Goal: Communication & Community: Answer question/provide support

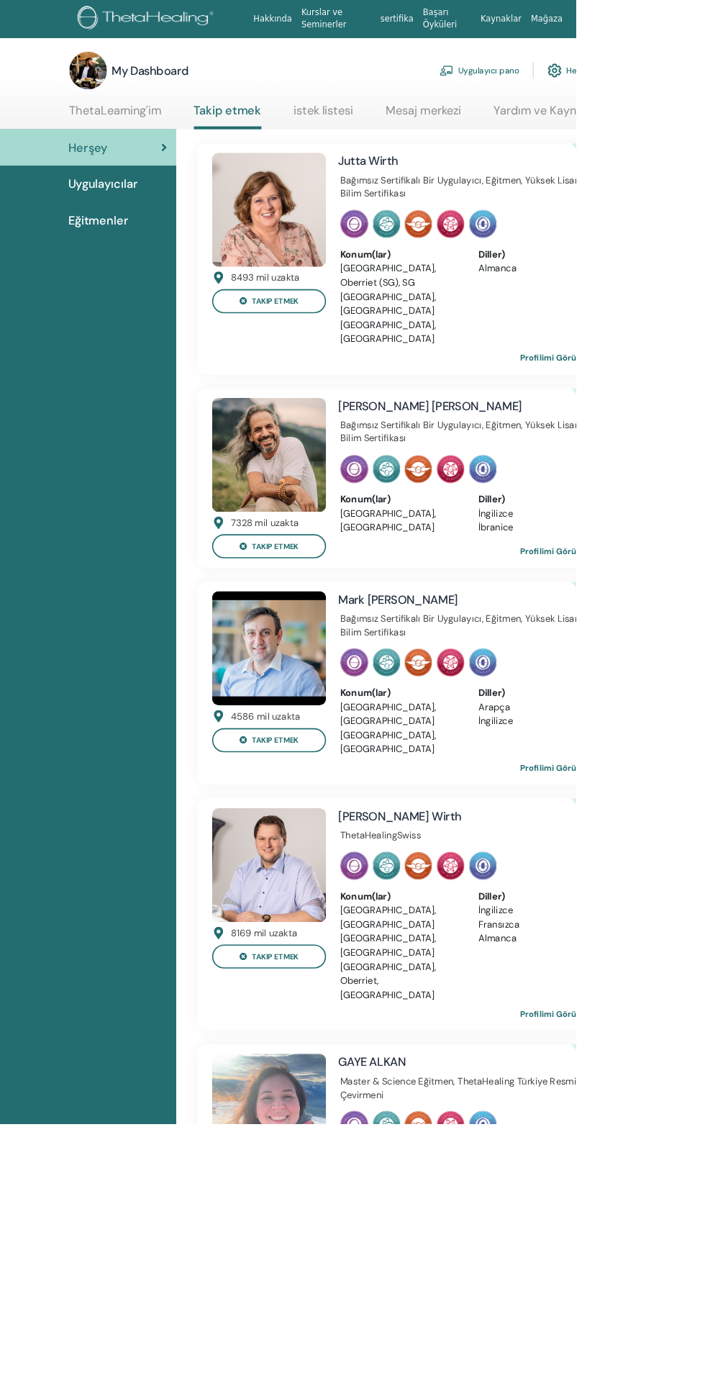
click at [150, 133] on link "ThetaLearning'im" at bounding box center [141, 141] width 113 height 28
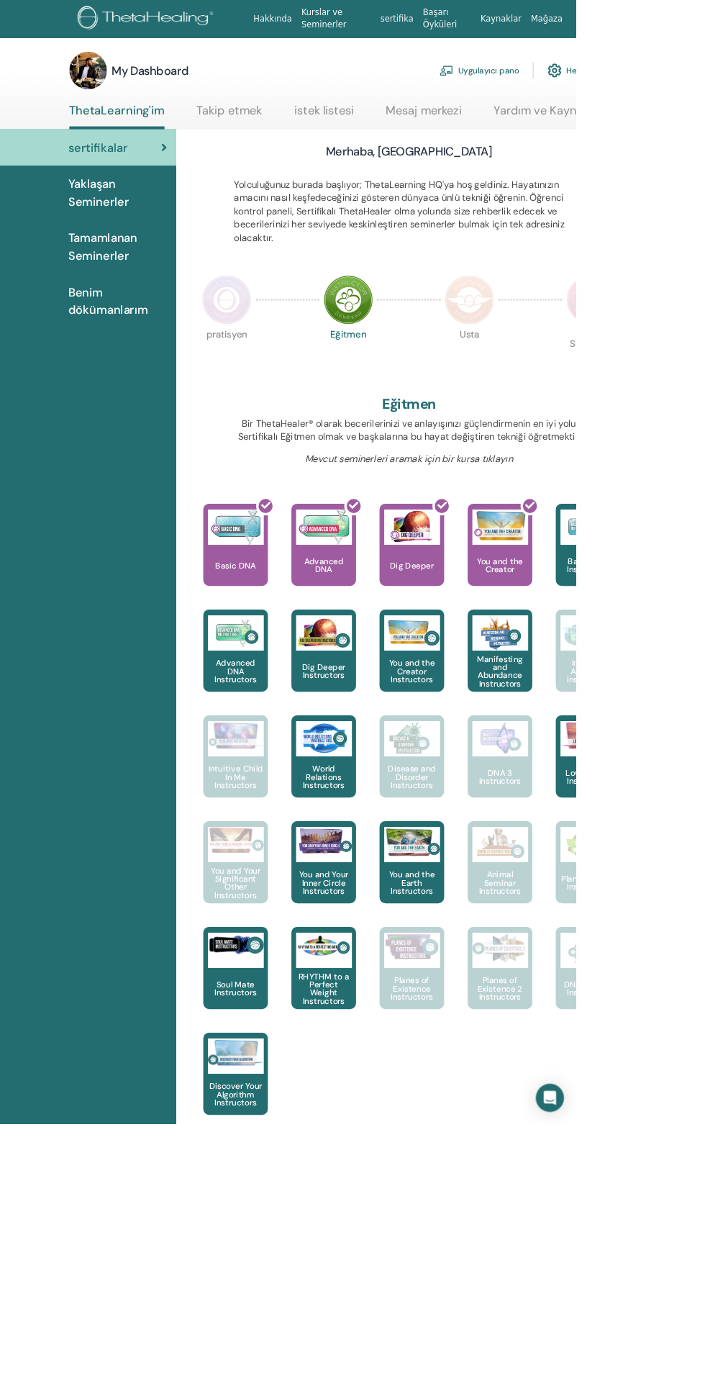
click at [153, 233] on span "Yaklaşan Seminerler" at bounding box center [143, 235] width 121 height 43
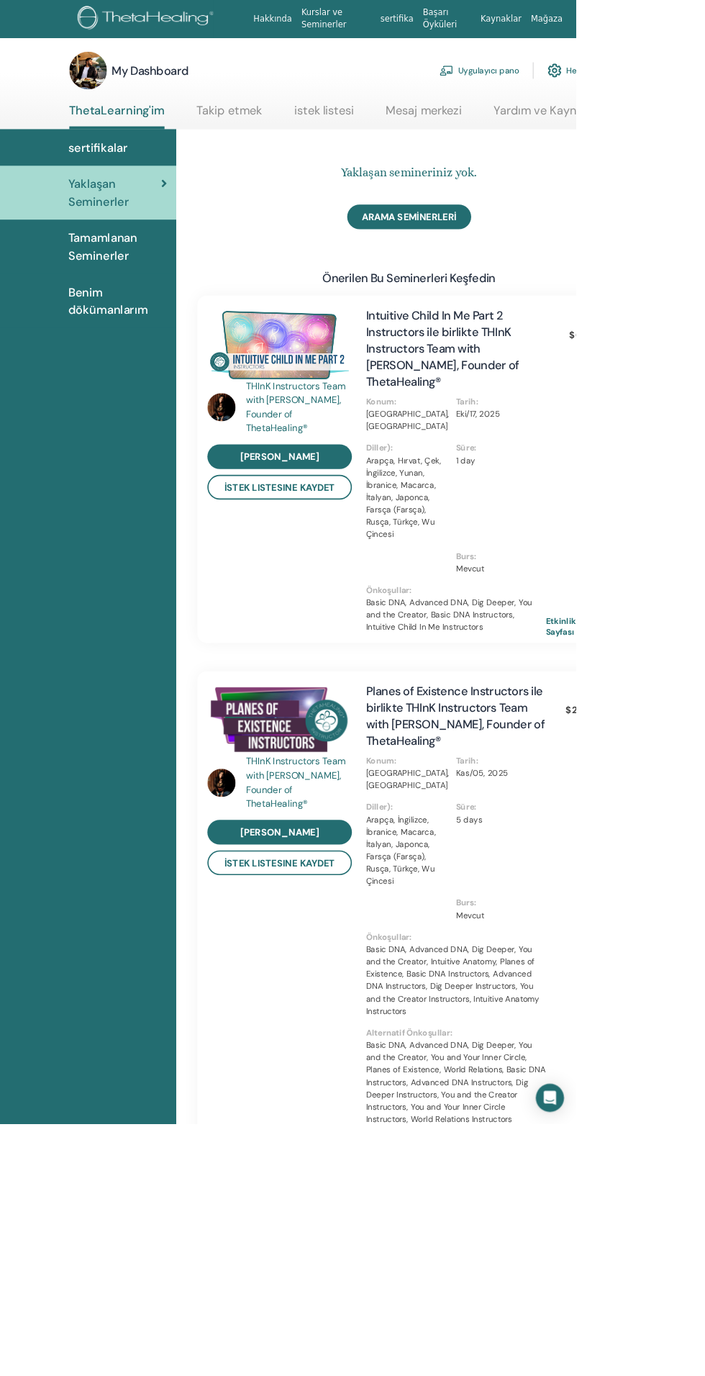
click at [502, 135] on link "Mesaj merkezi" at bounding box center [519, 141] width 93 height 28
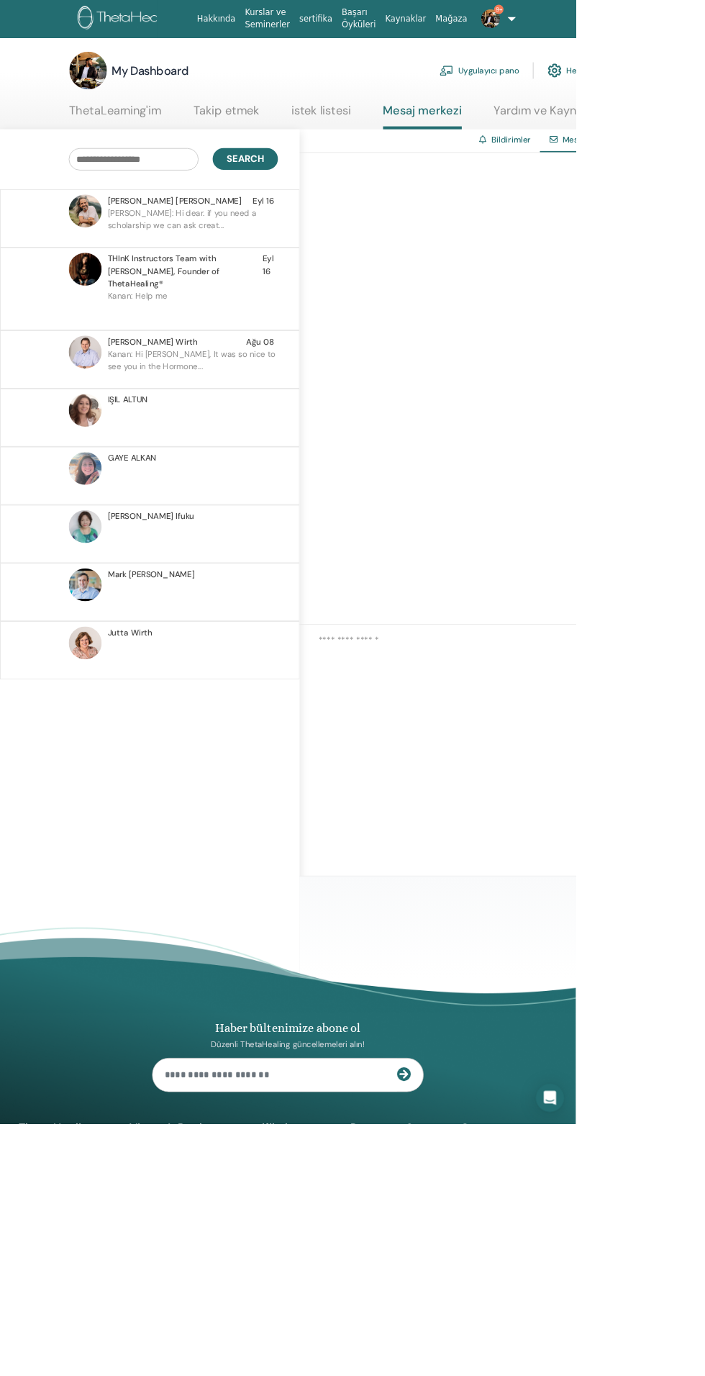
click at [252, 267] on p "[PERSON_NAME]: Hi dear. if you need a scholarship we can ask creat..." at bounding box center [236, 274] width 209 height 43
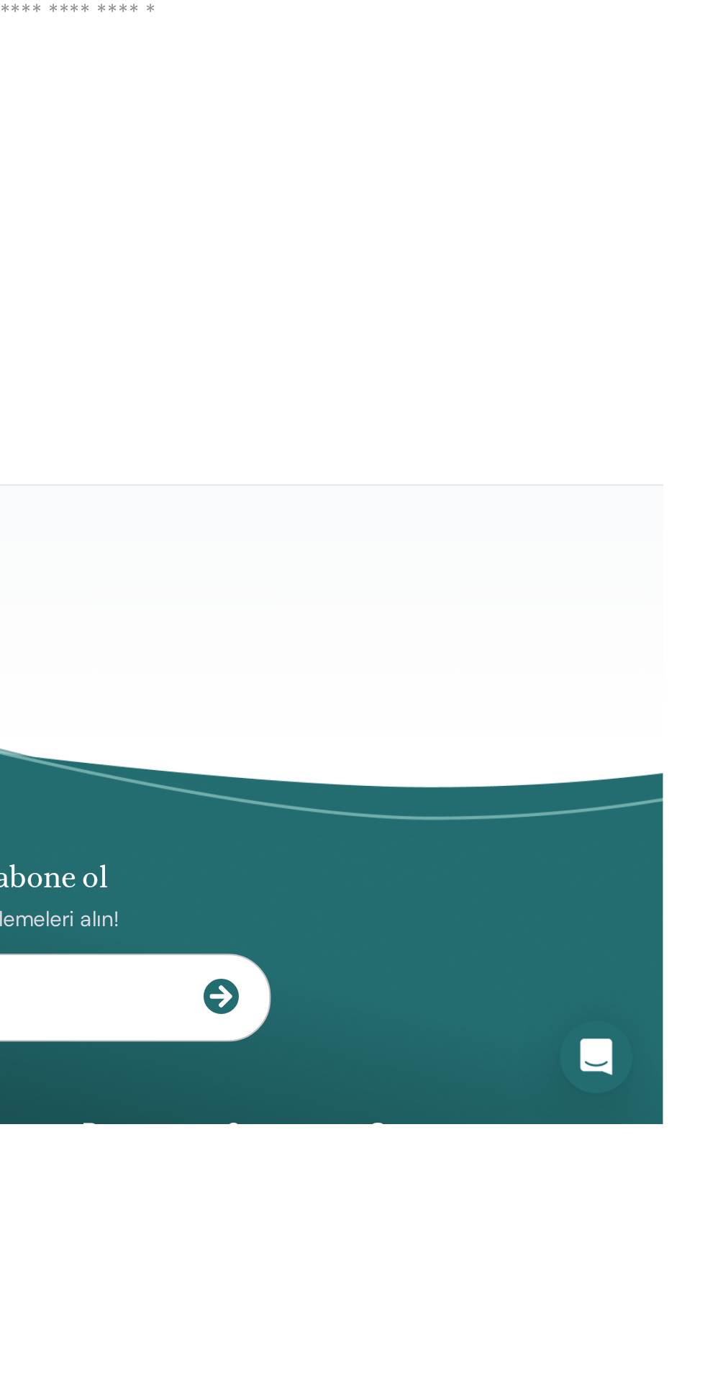
scroll to position [450, 0]
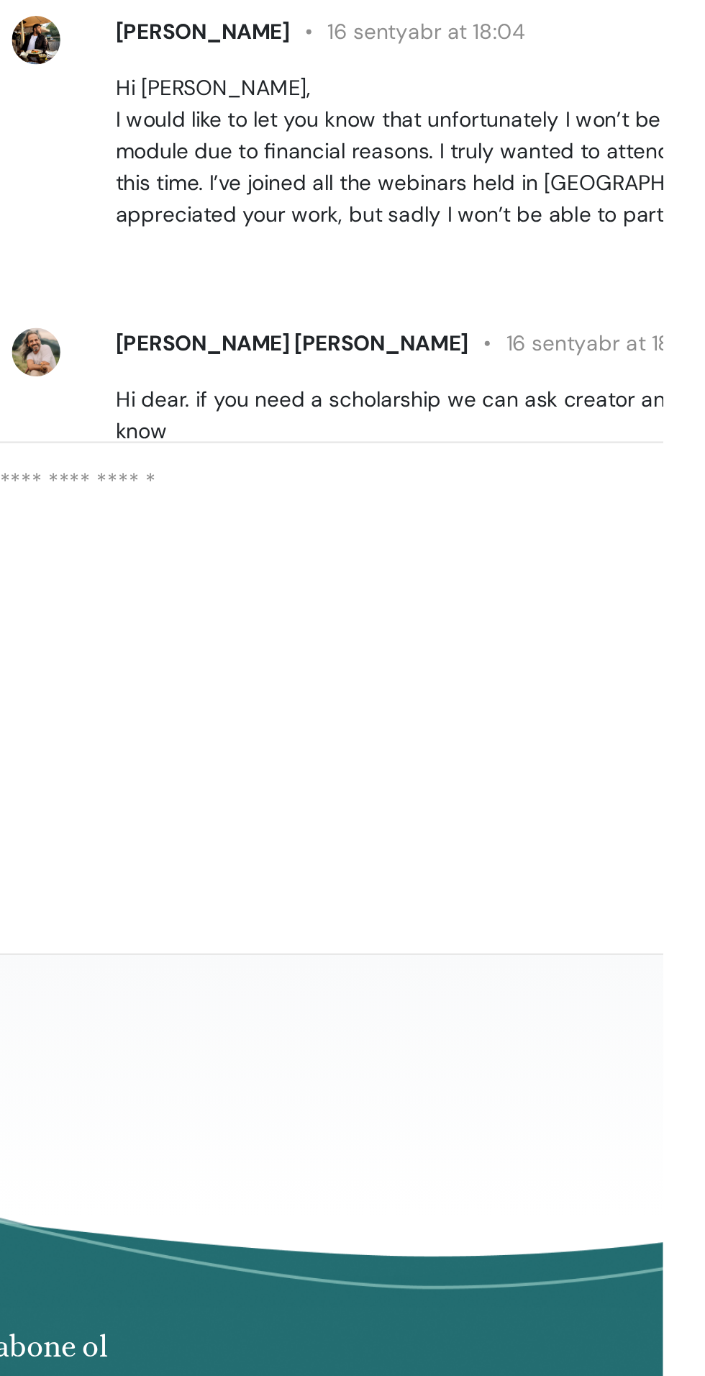
click at [586, 957] on textarea at bounding box center [626, 898] width 473 height 117
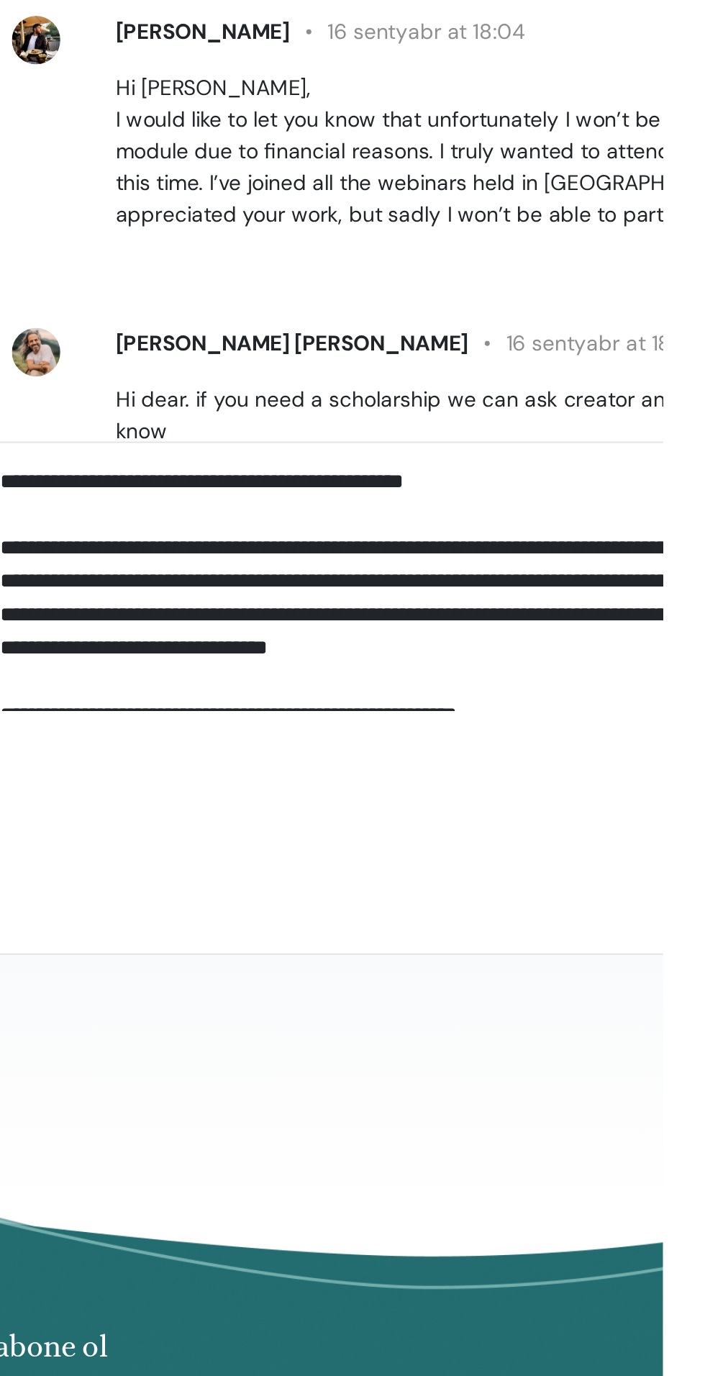
scroll to position [14, 0]
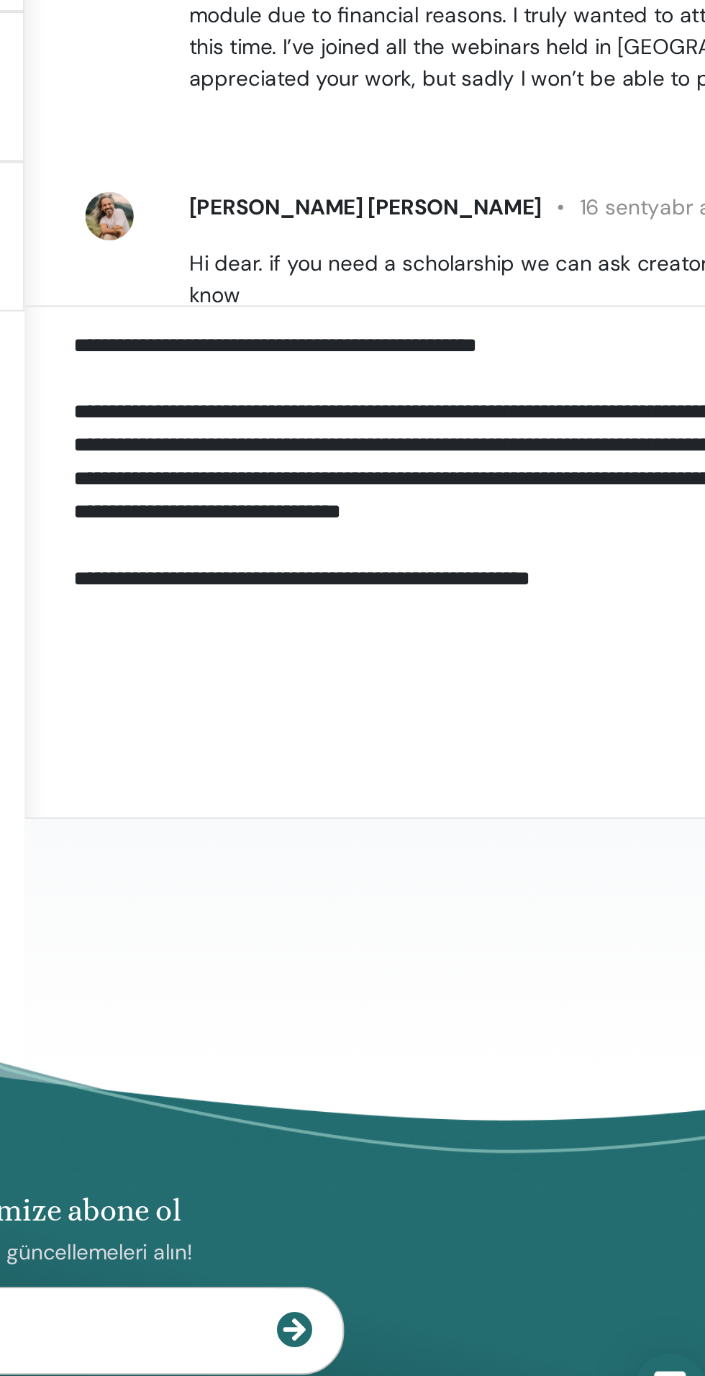
click at [476, 967] on textarea "**********" at bounding box center [626, 903] width 473 height 127
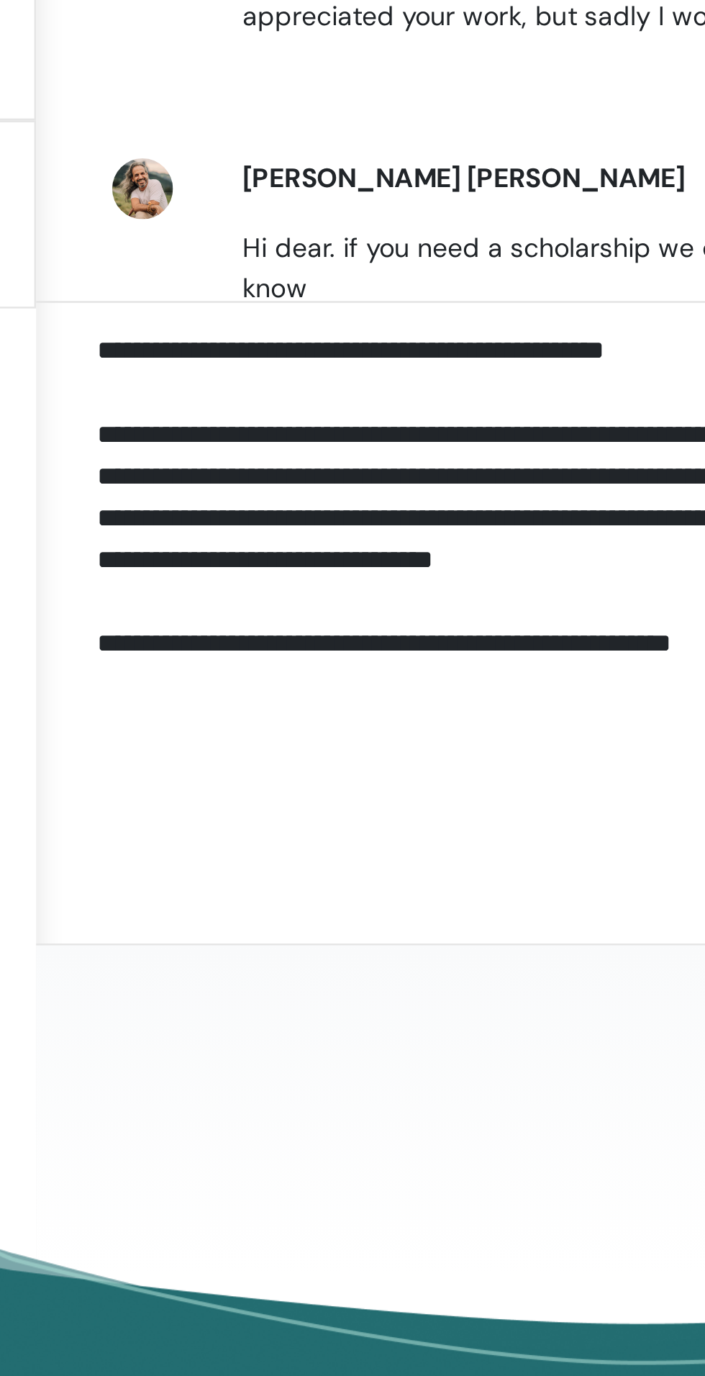
scroll to position [15, 0]
click at [397, 967] on textarea "**********" at bounding box center [626, 903] width 473 height 127
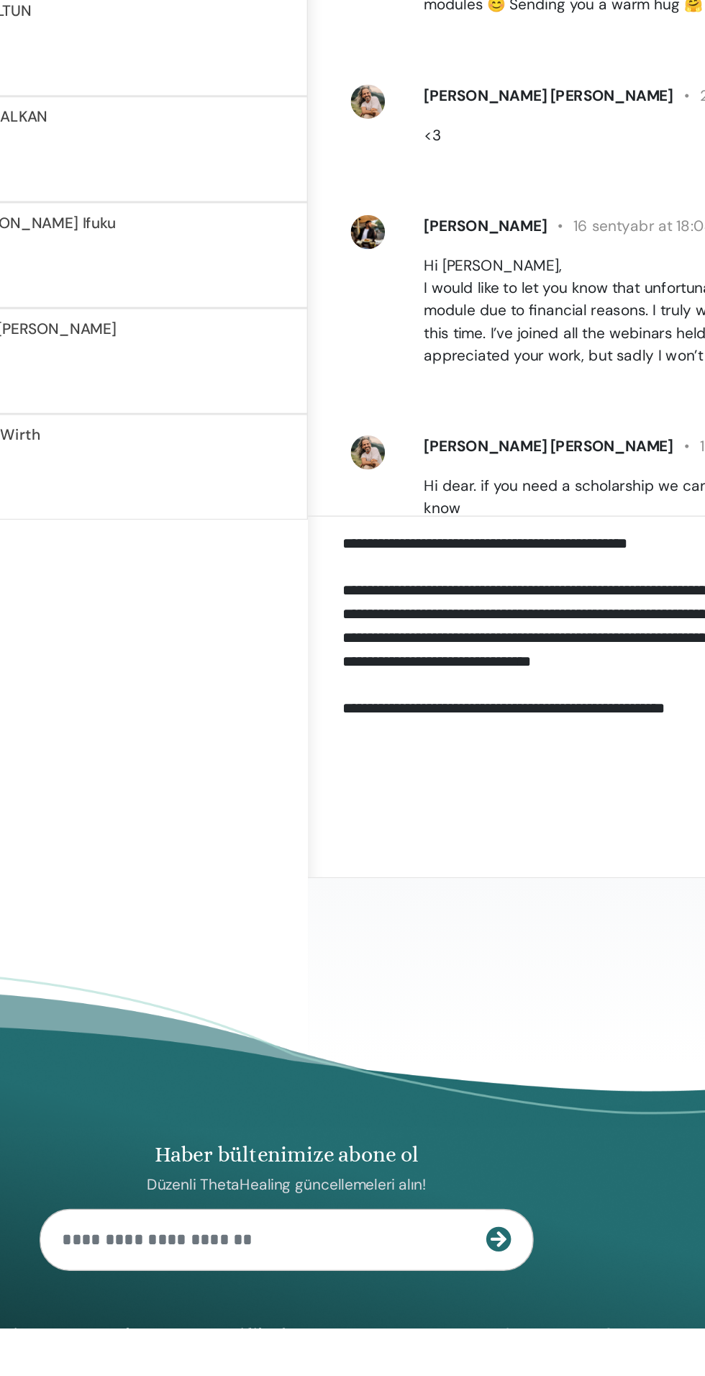
click at [402, 967] on textarea "**********" at bounding box center [626, 903] width 473 height 127
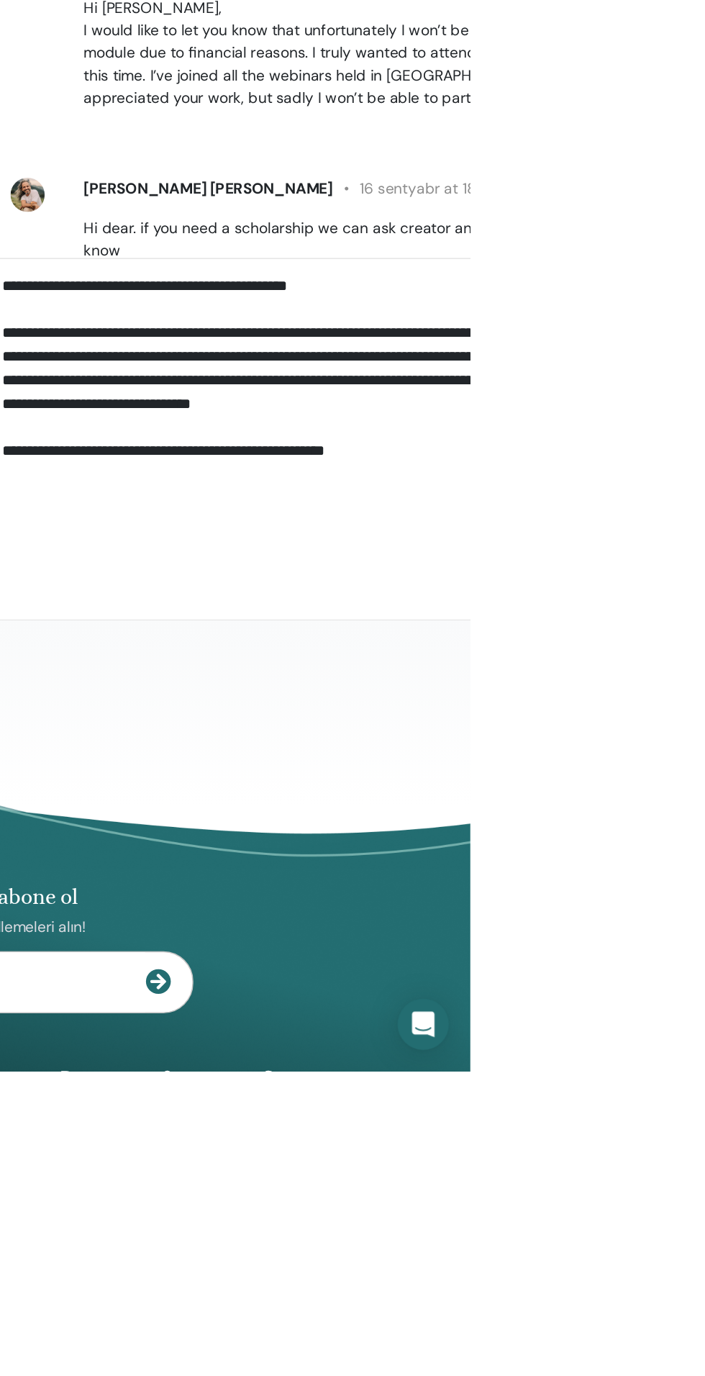
scroll to position [0, 0]
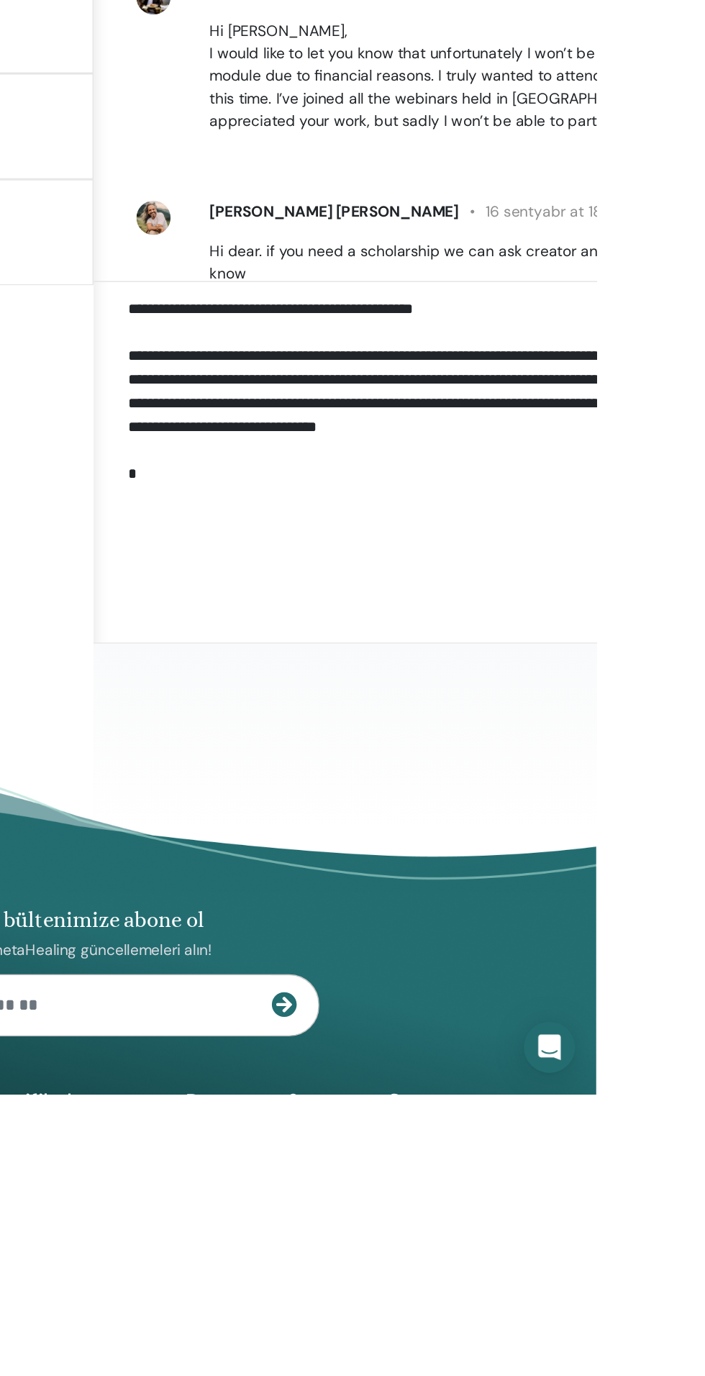
click at [688, 967] on textarea "**********" at bounding box center [626, 903] width 473 height 127
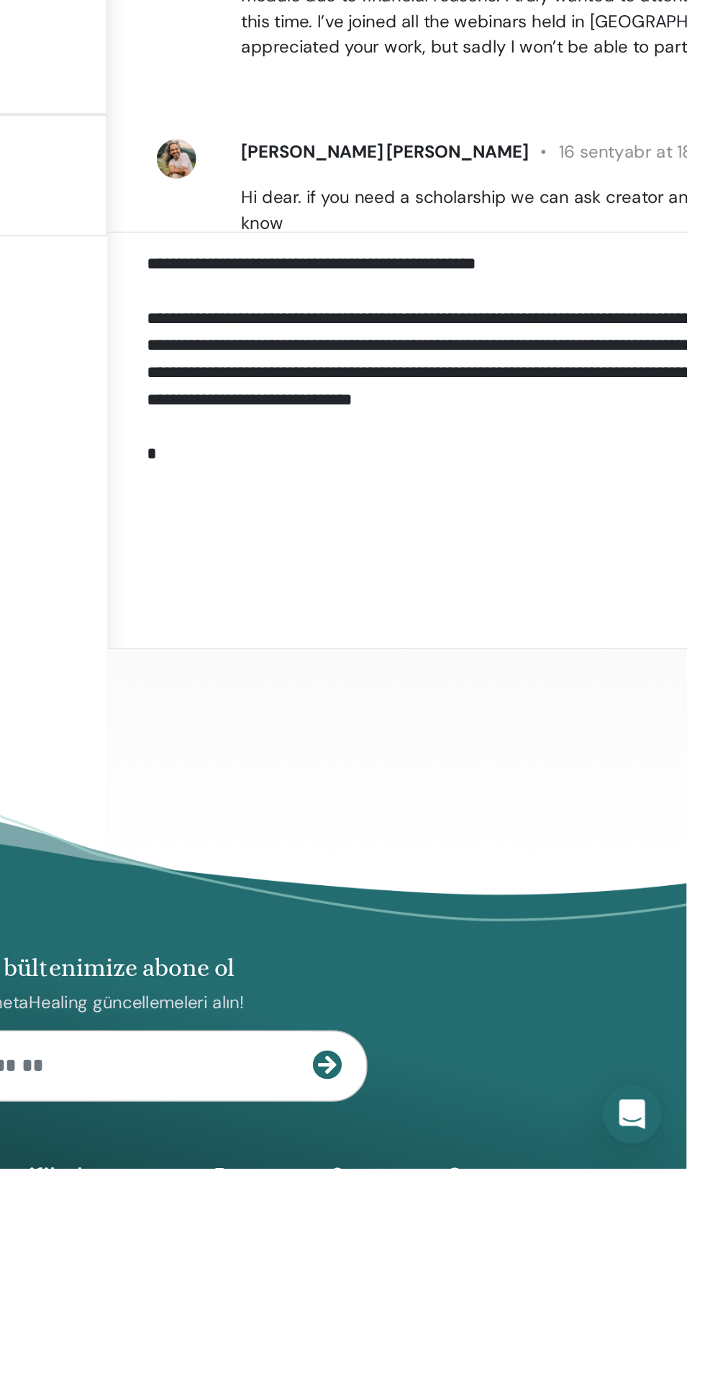
click at [520, 896] on textarea "**********" at bounding box center [626, 903] width 473 height 127
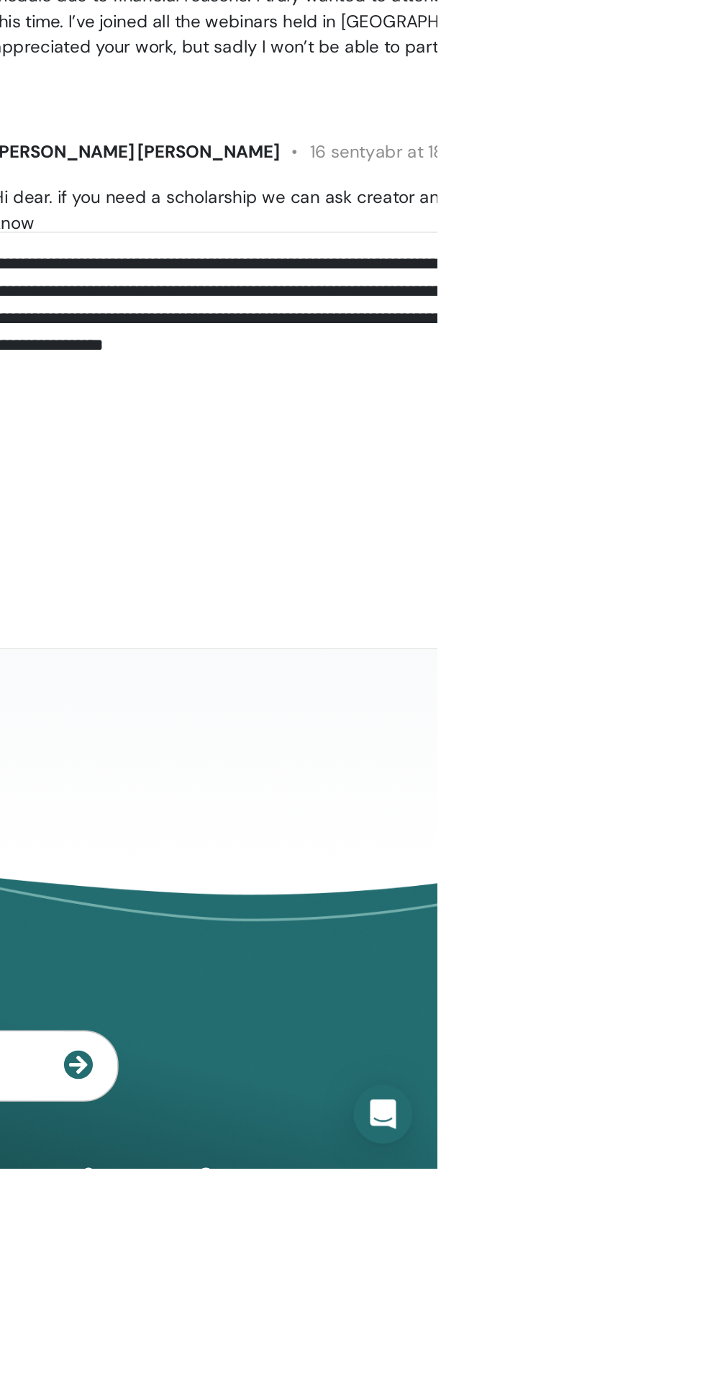
type textarea "**********"
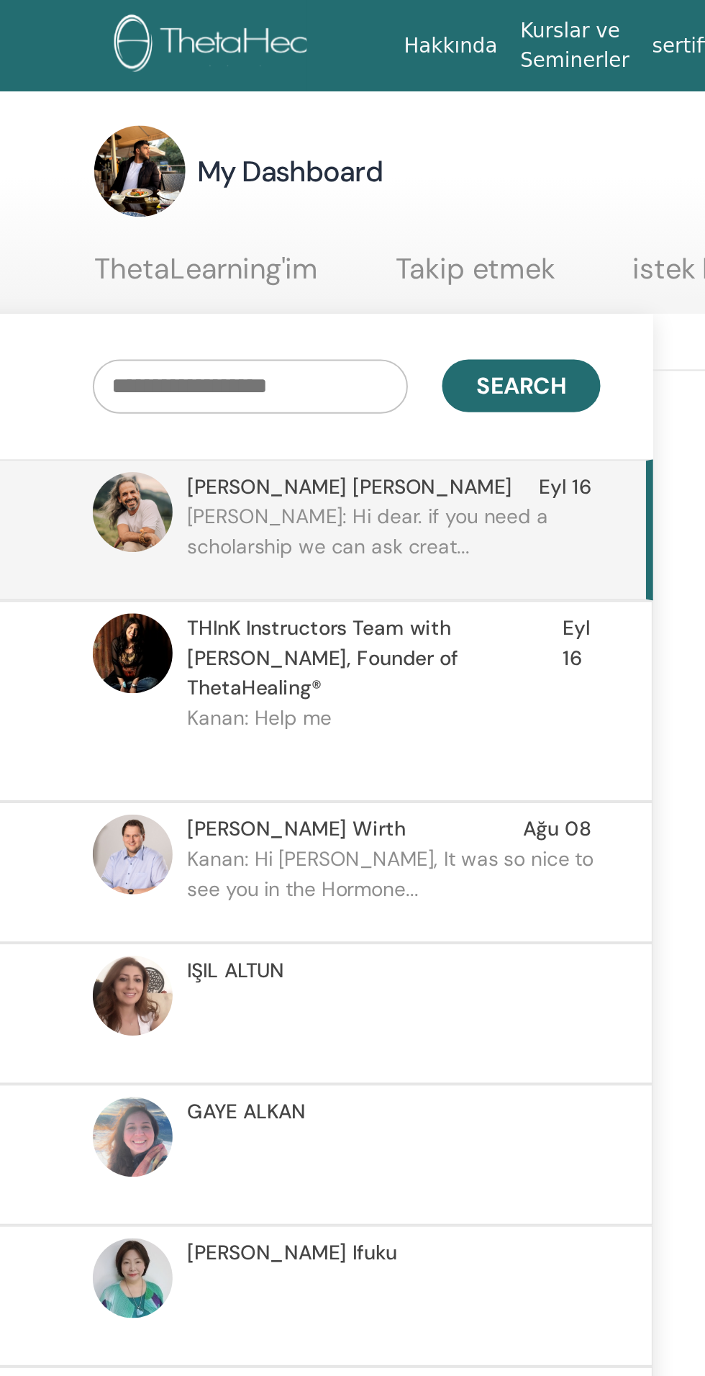
click at [160, 355] on p "Kanan: Help me" at bounding box center [236, 376] width 209 height 43
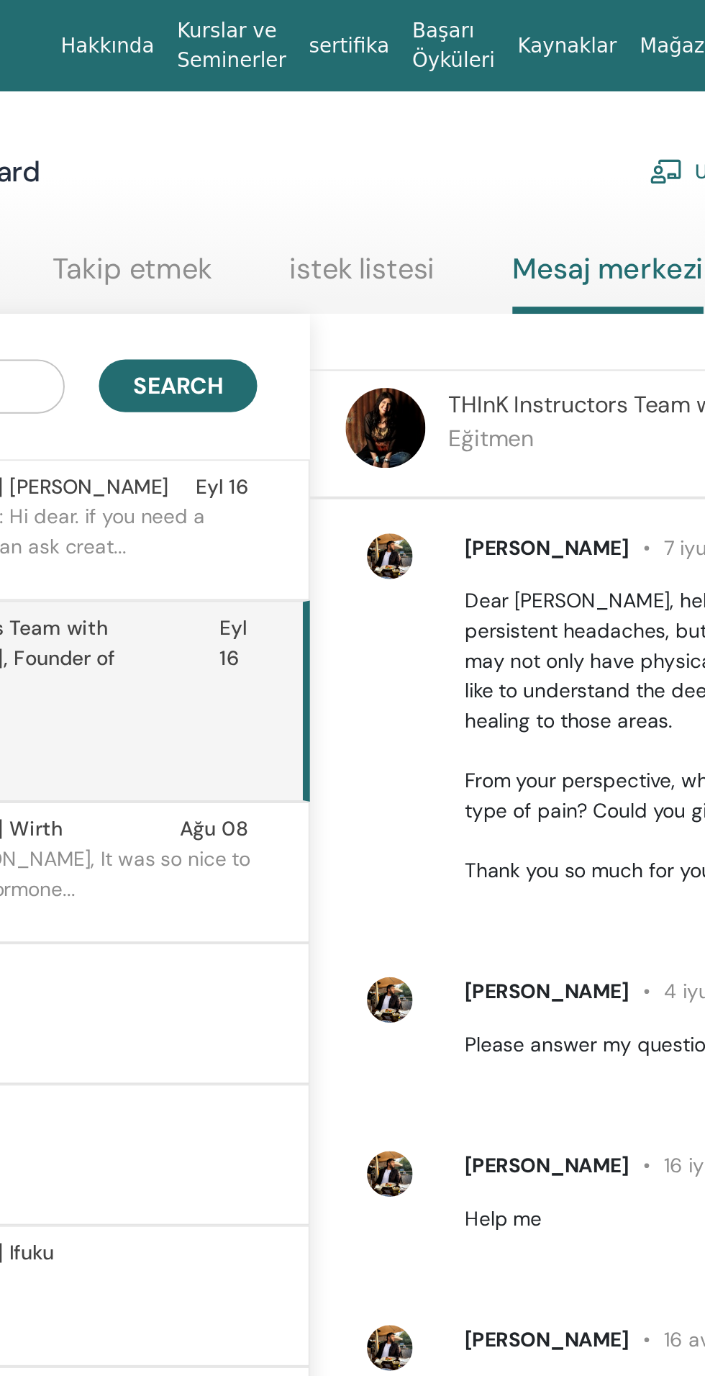
click at [284, 269] on p "Ron Paz: Hi dear. if you need a scholarship we can ask creat..." at bounding box center [236, 274] width 209 height 43
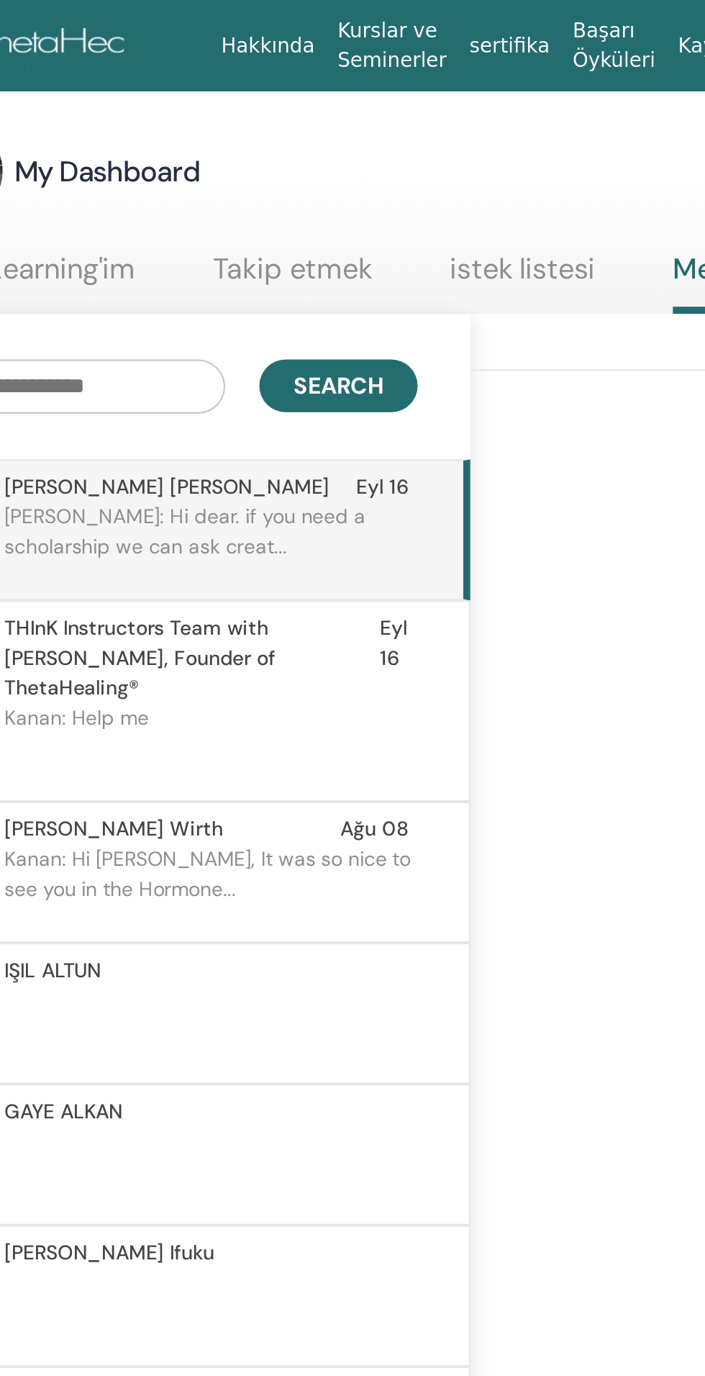
click at [197, 331] on span "THInK Instructors Team with Vianna Stibal, Founder of ThetaHealing®" at bounding box center [226, 331] width 189 height 45
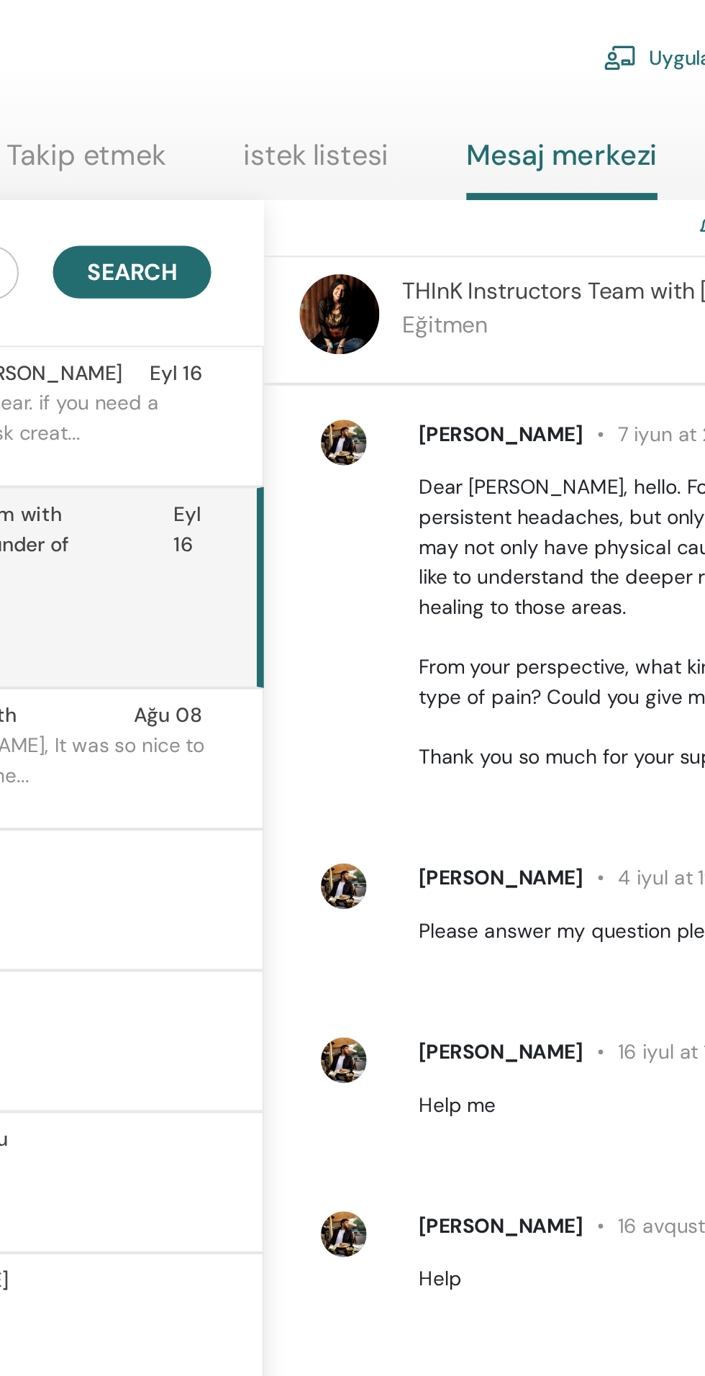
click at [299, 317] on span "THInK Instructors Team with Vianna Stibal, Founder of ThetaHealing®" at bounding box center [226, 331] width 189 height 45
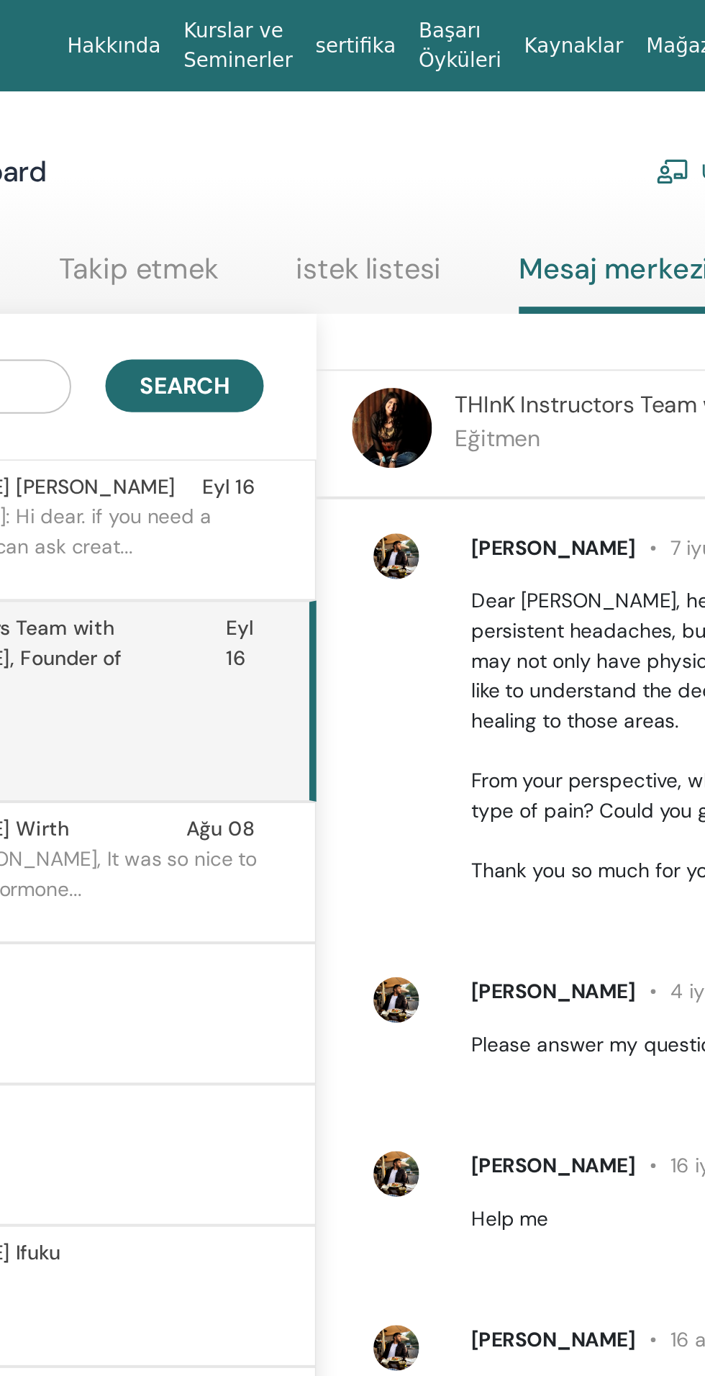
click at [277, 277] on p "Ron Paz: Hi dear. if you need a scholarship we can ask creat..." at bounding box center [236, 274] width 209 height 43
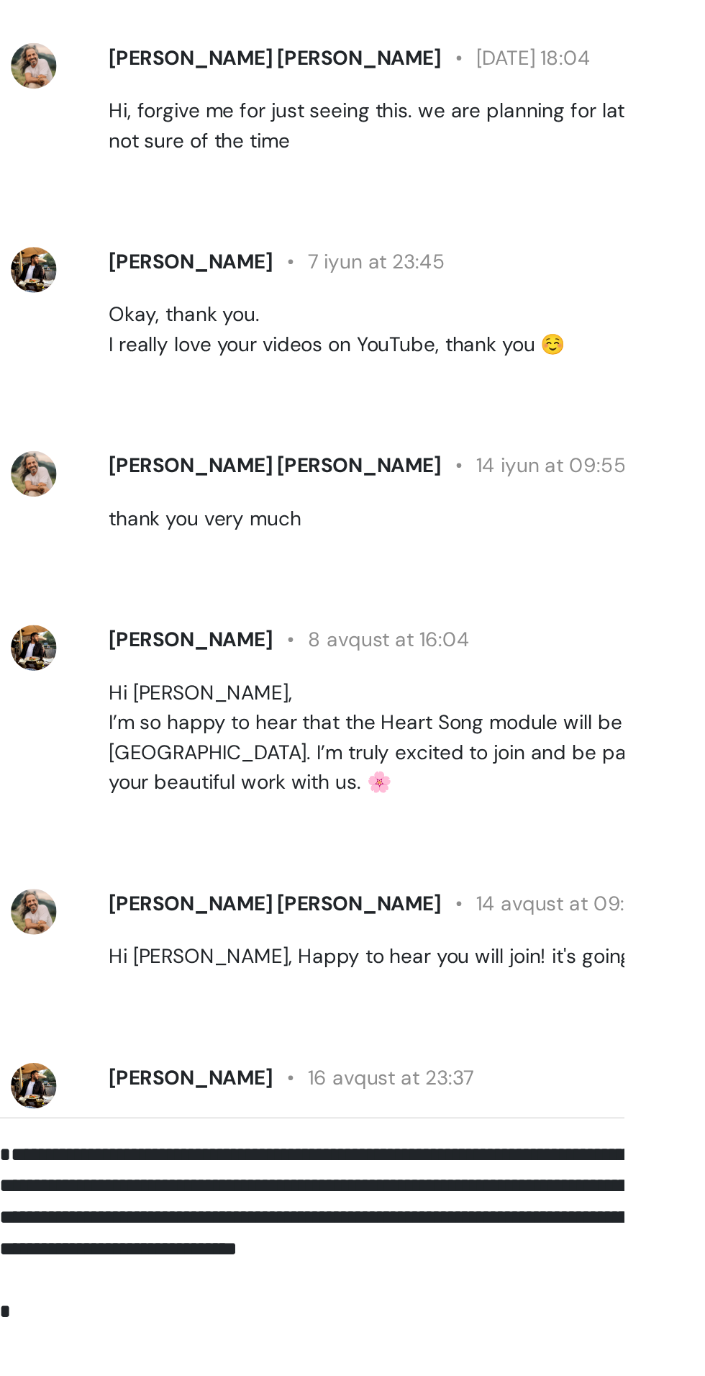
scroll to position [44, 0]
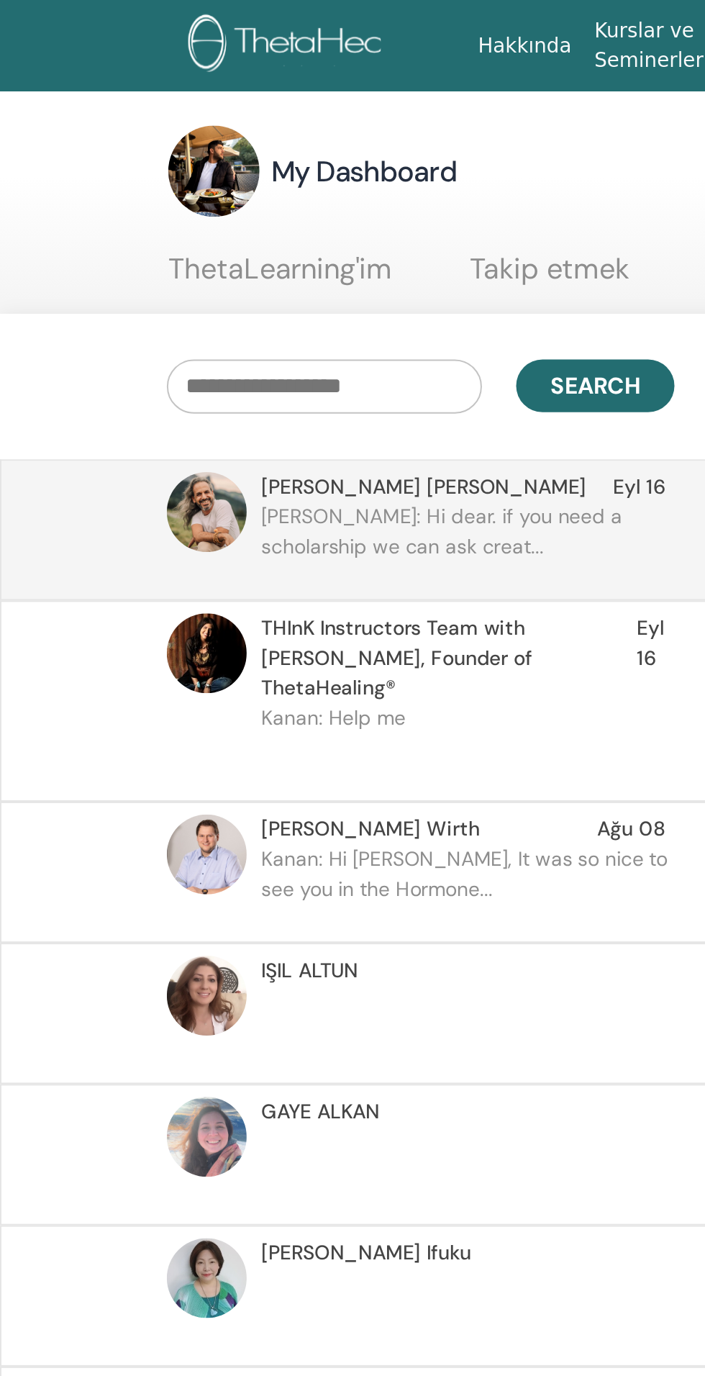
click at [160, 323] on span "THInK Instructors Team with Vianna Stibal, Founder of ThetaHealing®" at bounding box center [226, 331] width 189 height 45
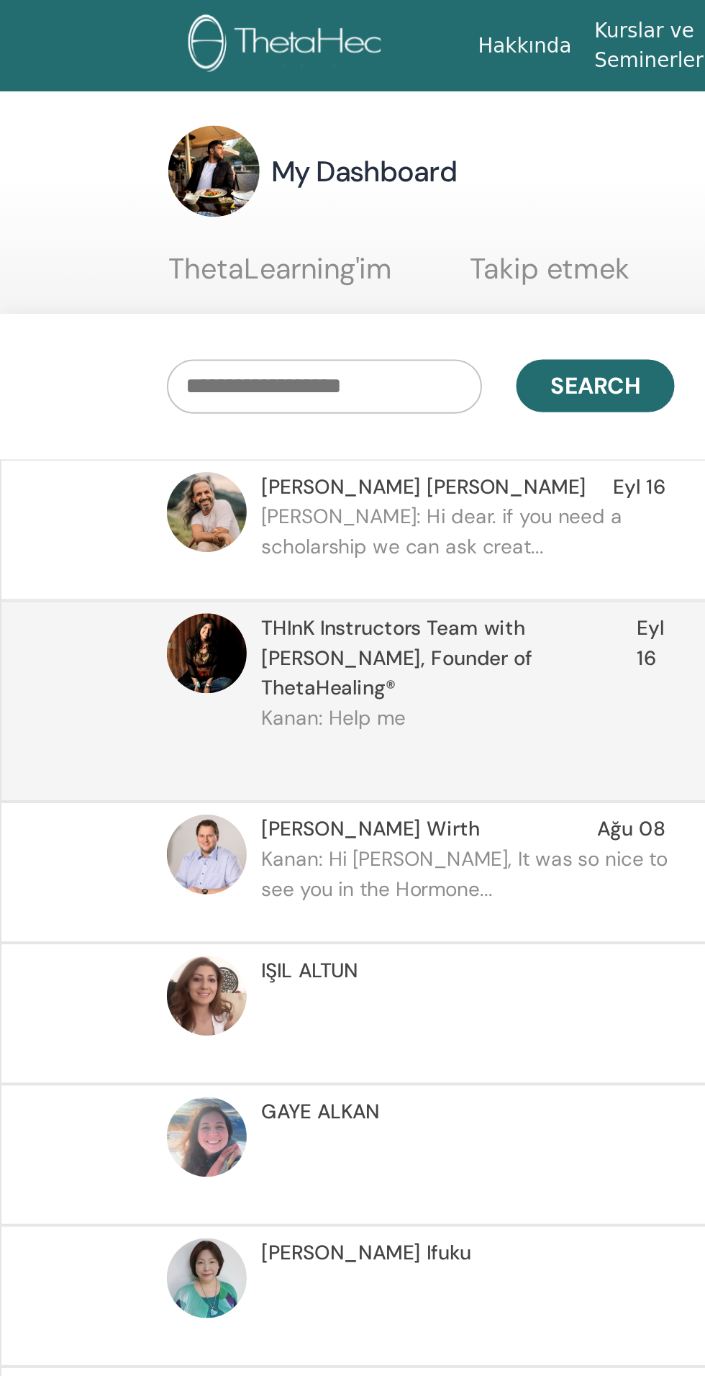
click at [162, 268] on p "Ron Paz: Hi dear. if you need a scholarship we can ask creat..." at bounding box center [236, 274] width 209 height 43
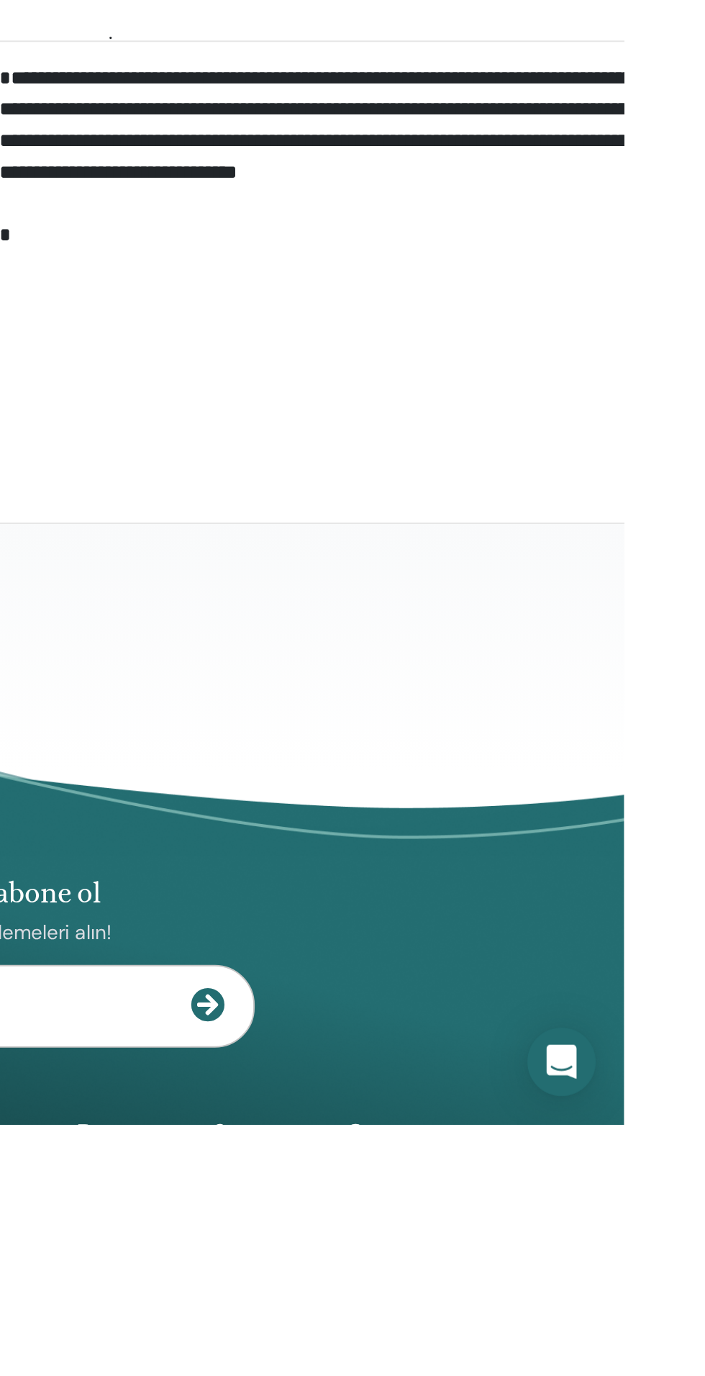
scroll to position [629, 0]
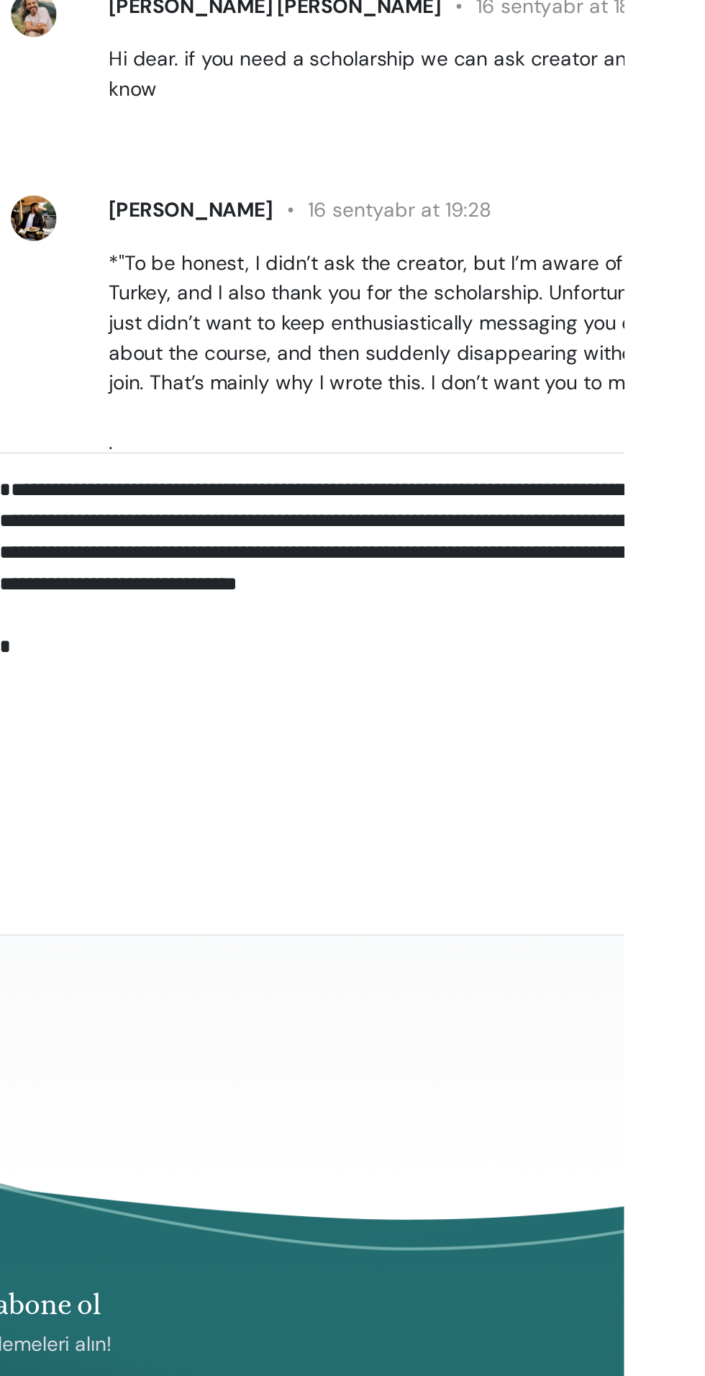
click at [606, 943] on textarea "**********" at bounding box center [626, 903] width 473 height 127
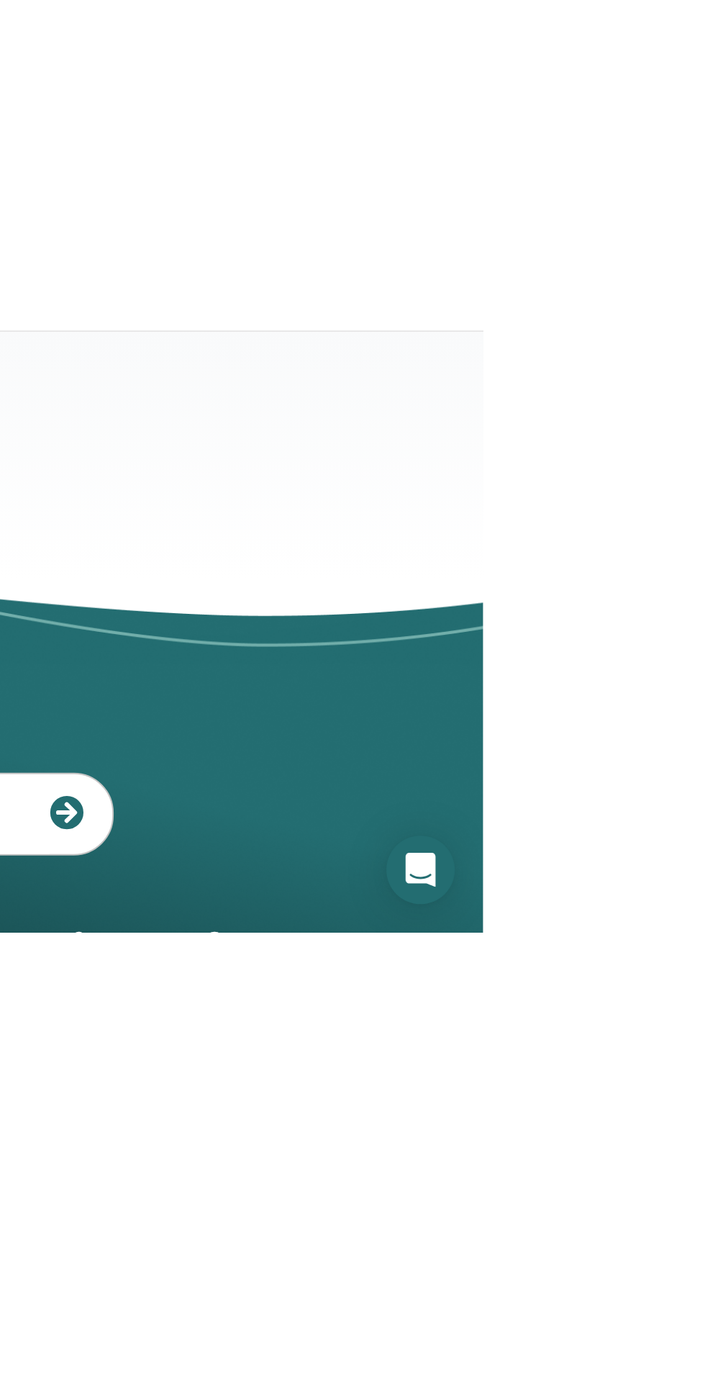
type textarea "**********"
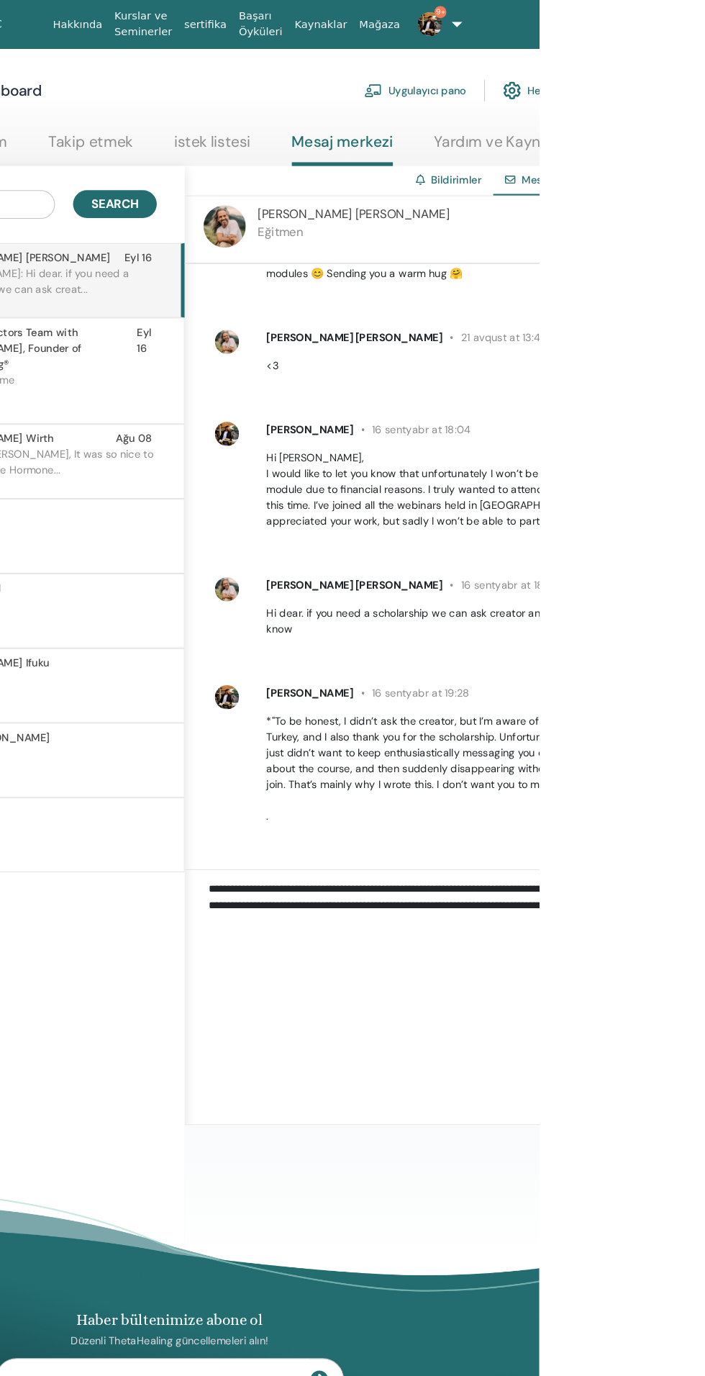
scroll to position [747, 0]
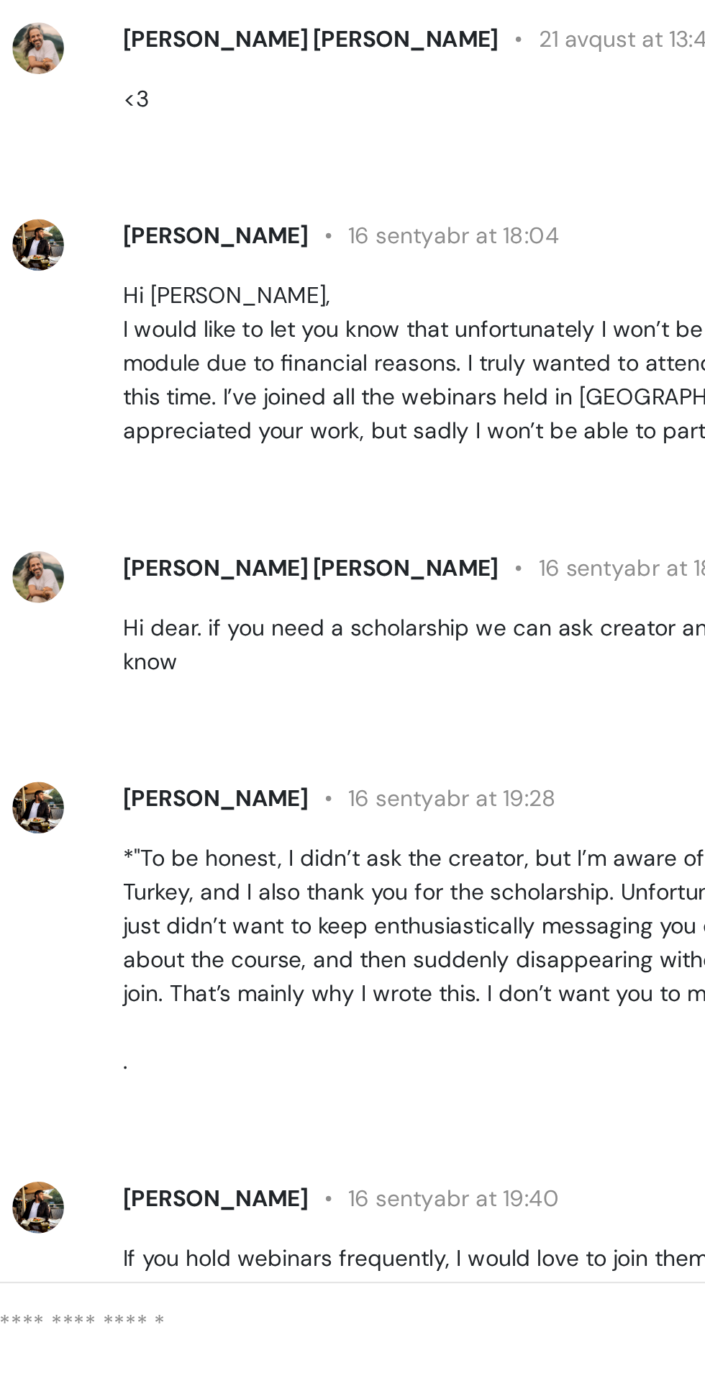
scroll to position [747, 0]
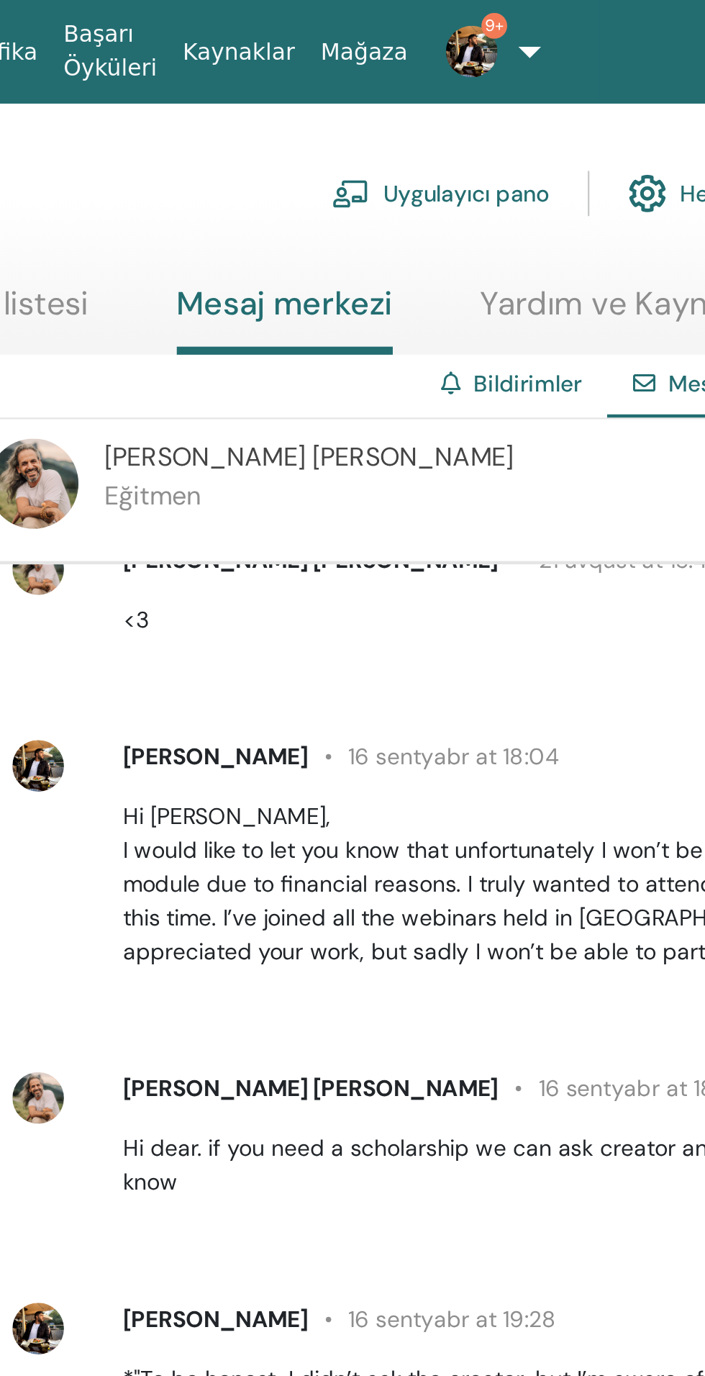
click at [590, 22] on img at bounding box center [600, 23] width 23 height 23
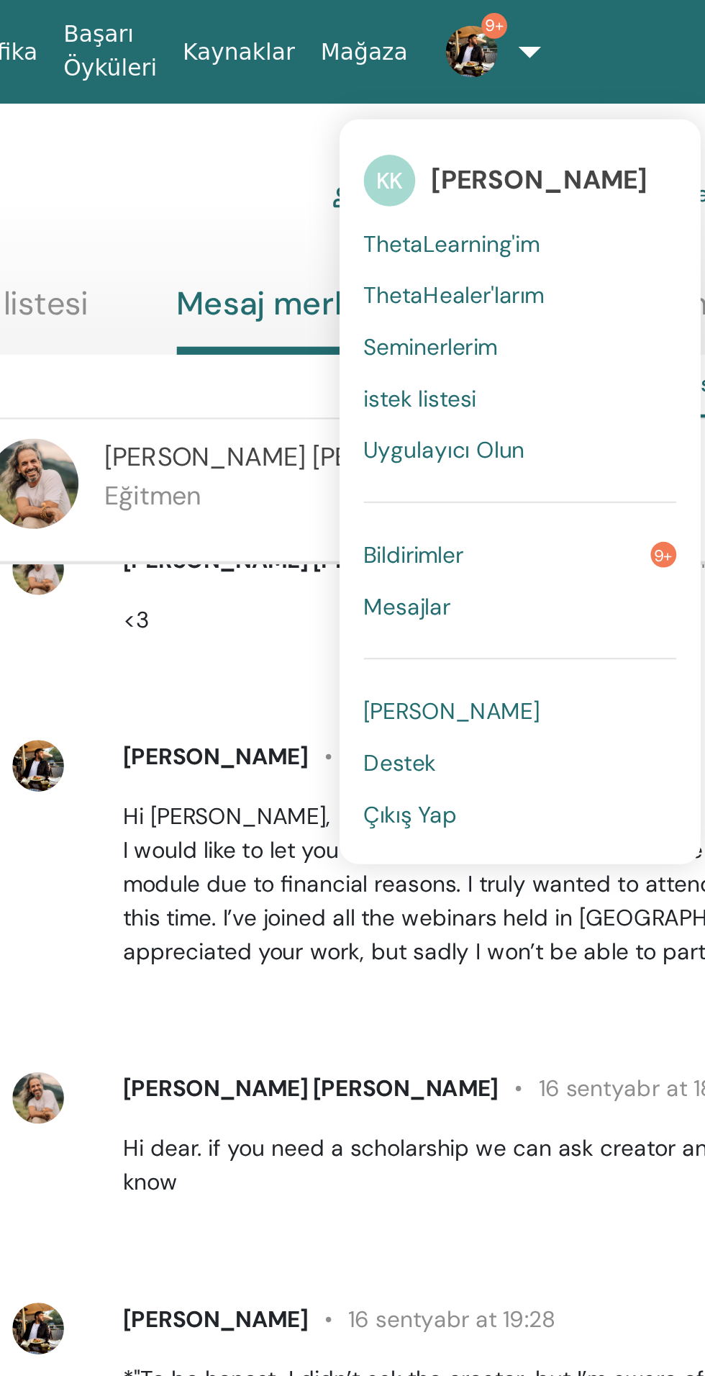
click at [625, 251] on link "Bildirimler 9+" at bounding box center [623, 247] width 140 height 23
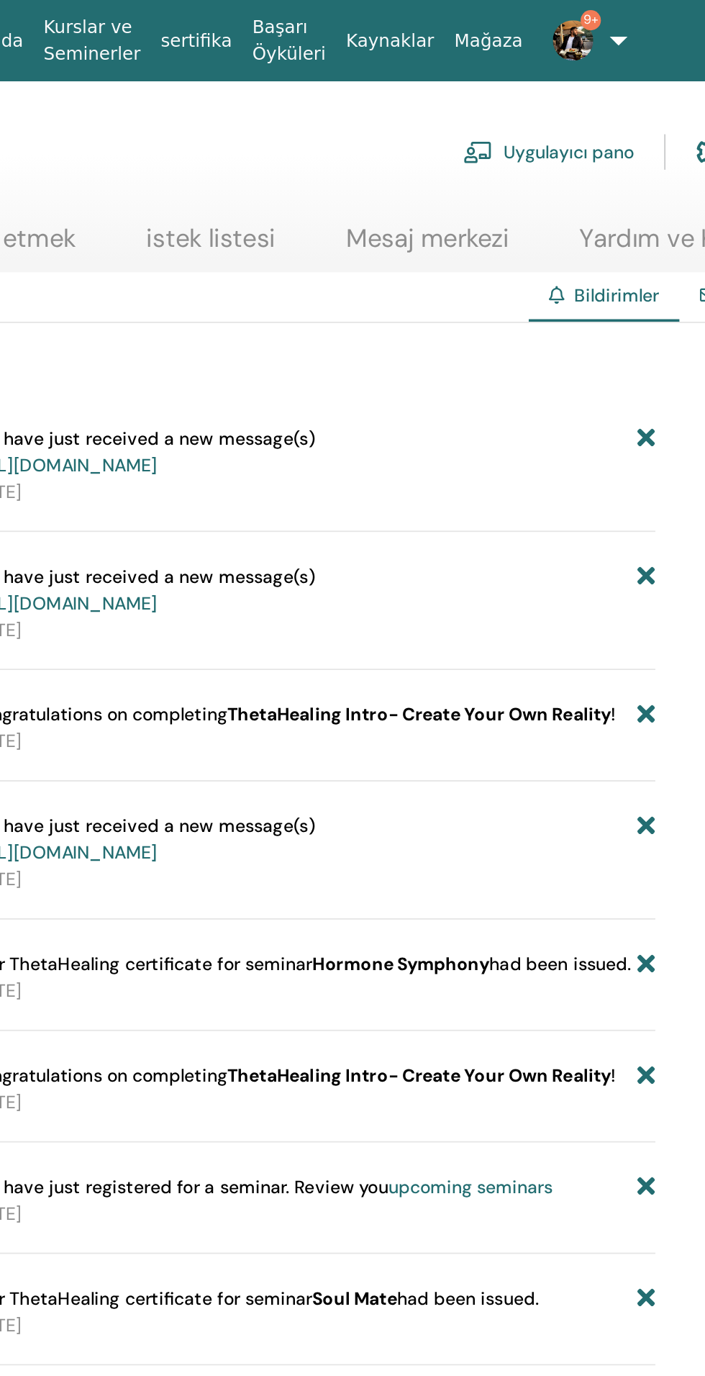
click at [642, 255] on icon at bounding box center [643, 257] width 10 height 30
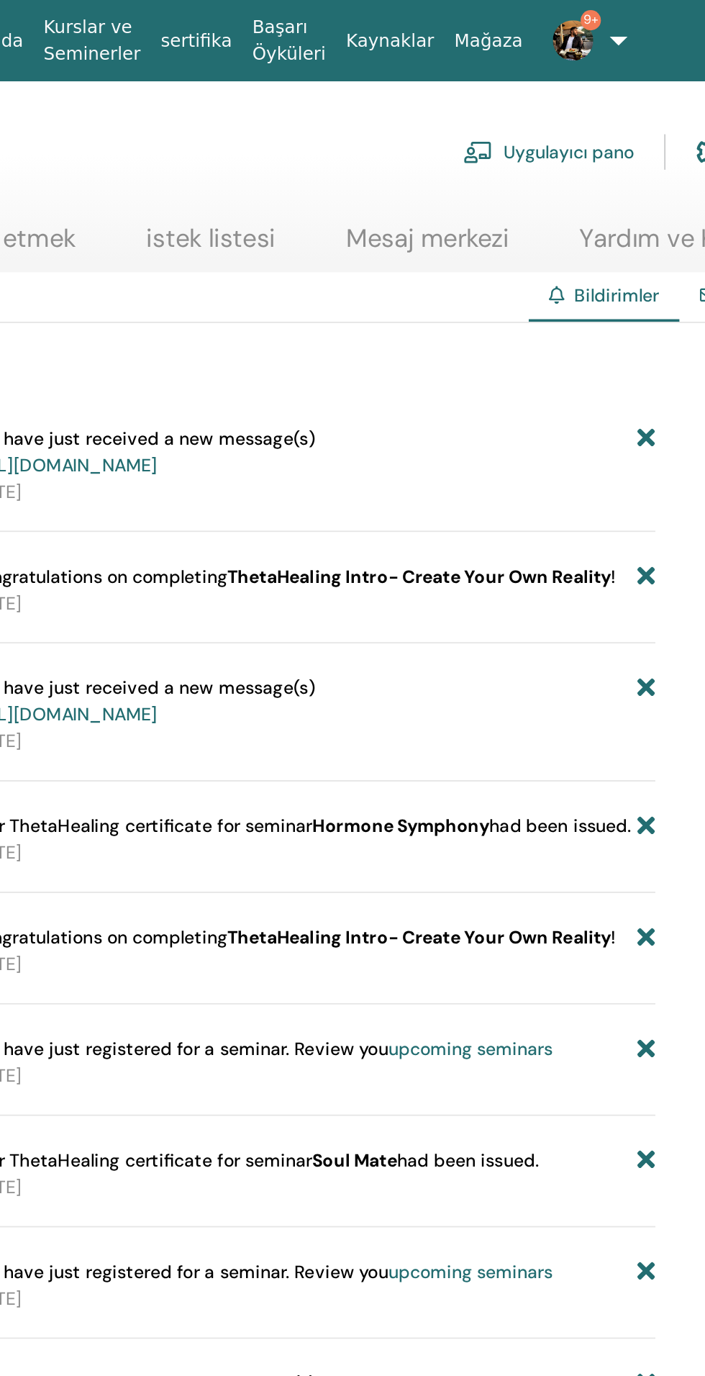
click at [646, 251] on icon at bounding box center [643, 257] width 10 height 30
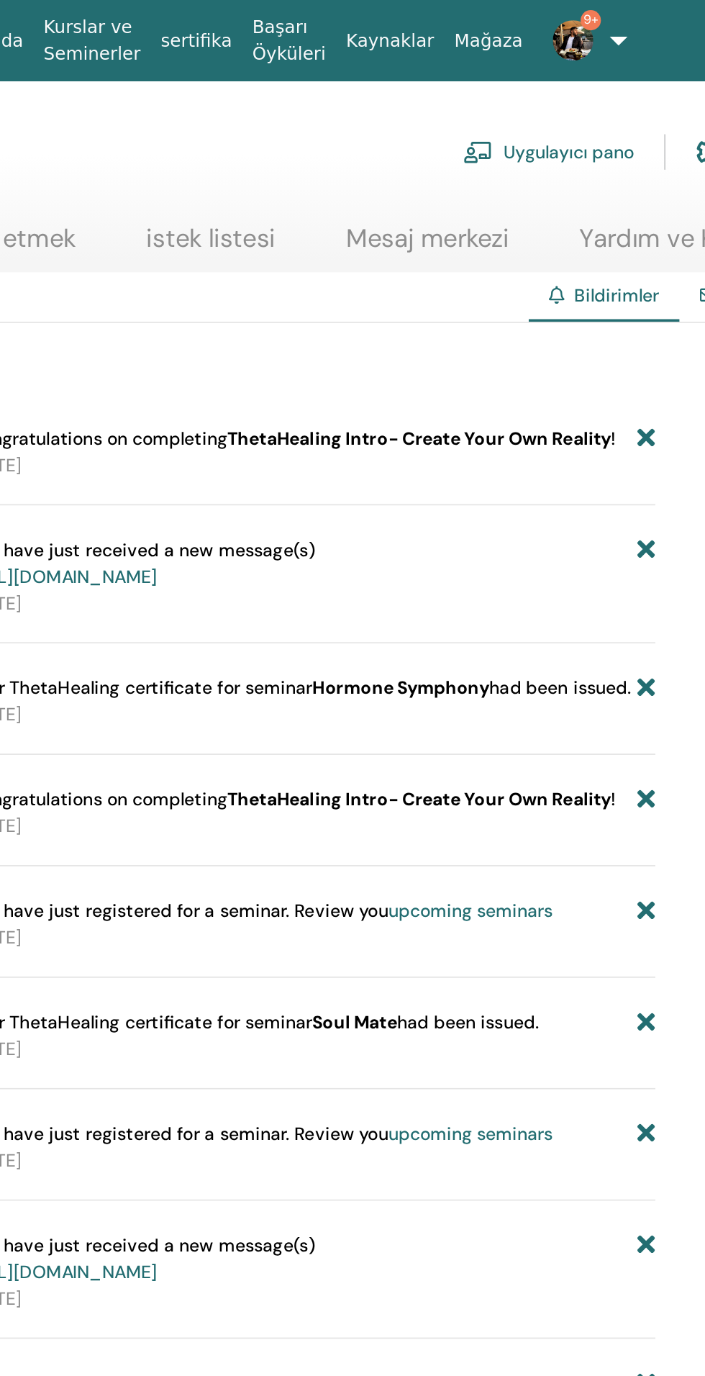
click at [647, 248] on icon at bounding box center [643, 249] width 10 height 15
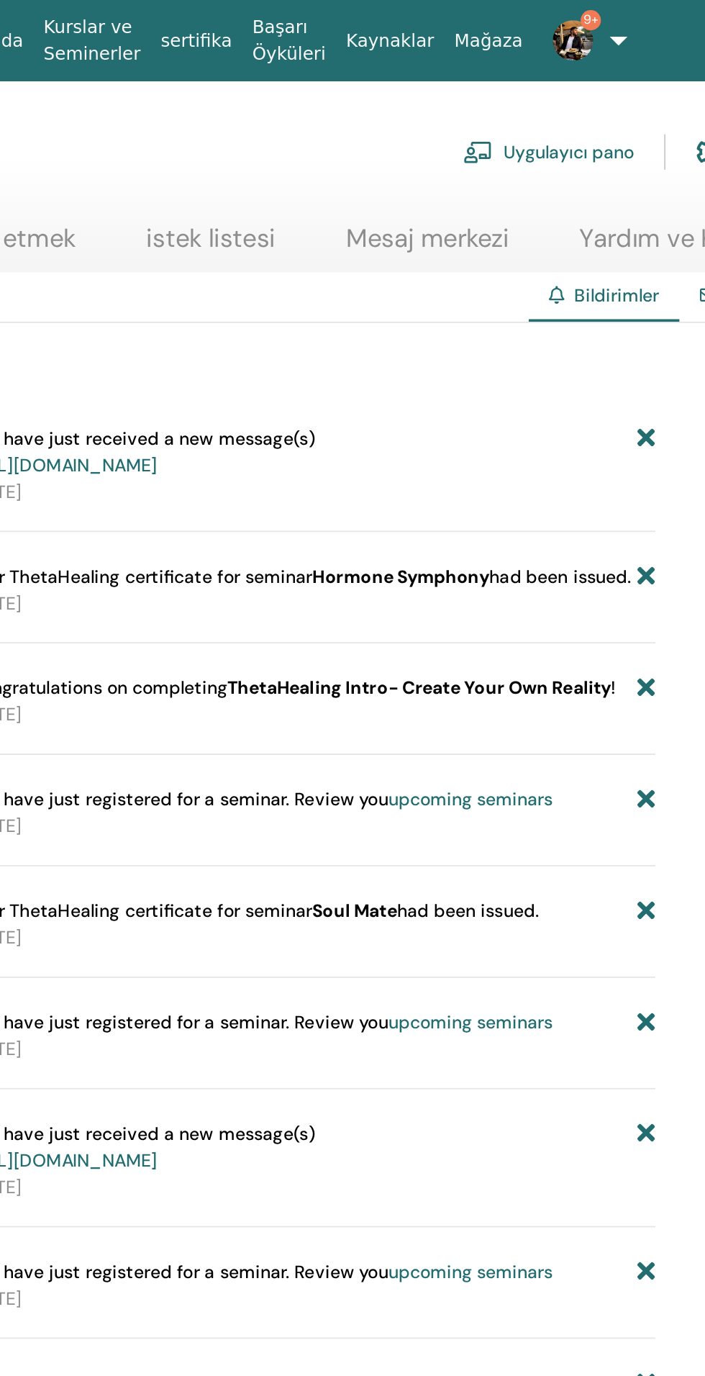
click at [638, 251] on icon at bounding box center [643, 257] width 10 height 30
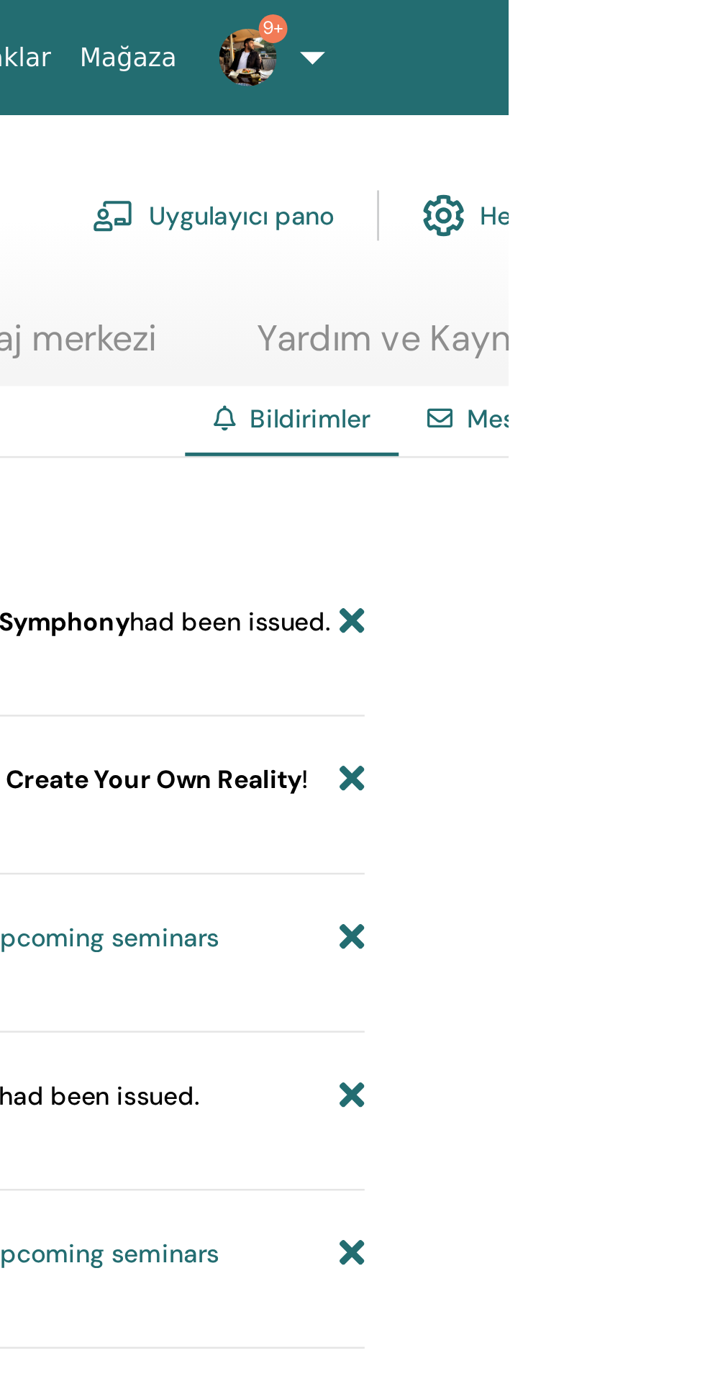
click at [704, 176] on li "Mesajlar" at bounding box center [717, 169] width 113 height 28
click at [629, 171] on span "Bildirimler" at bounding box center [626, 167] width 48 height 13
click at [704, 173] on link "Mesajlar" at bounding box center [709, 167] width 40 height 13
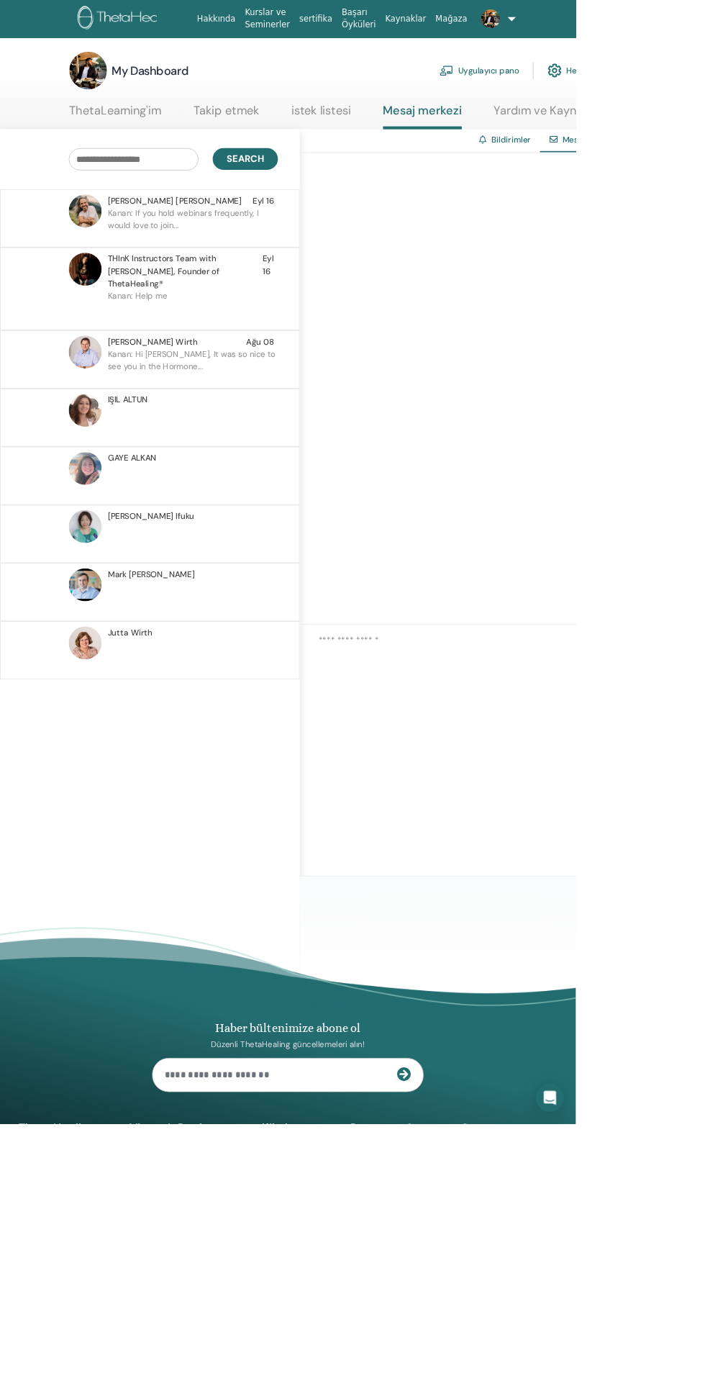
click at [183, 259] on p "Kanan: If you hold webinars frequently, I would love to join..." at bounding box center [236, 274] width 209 height 43
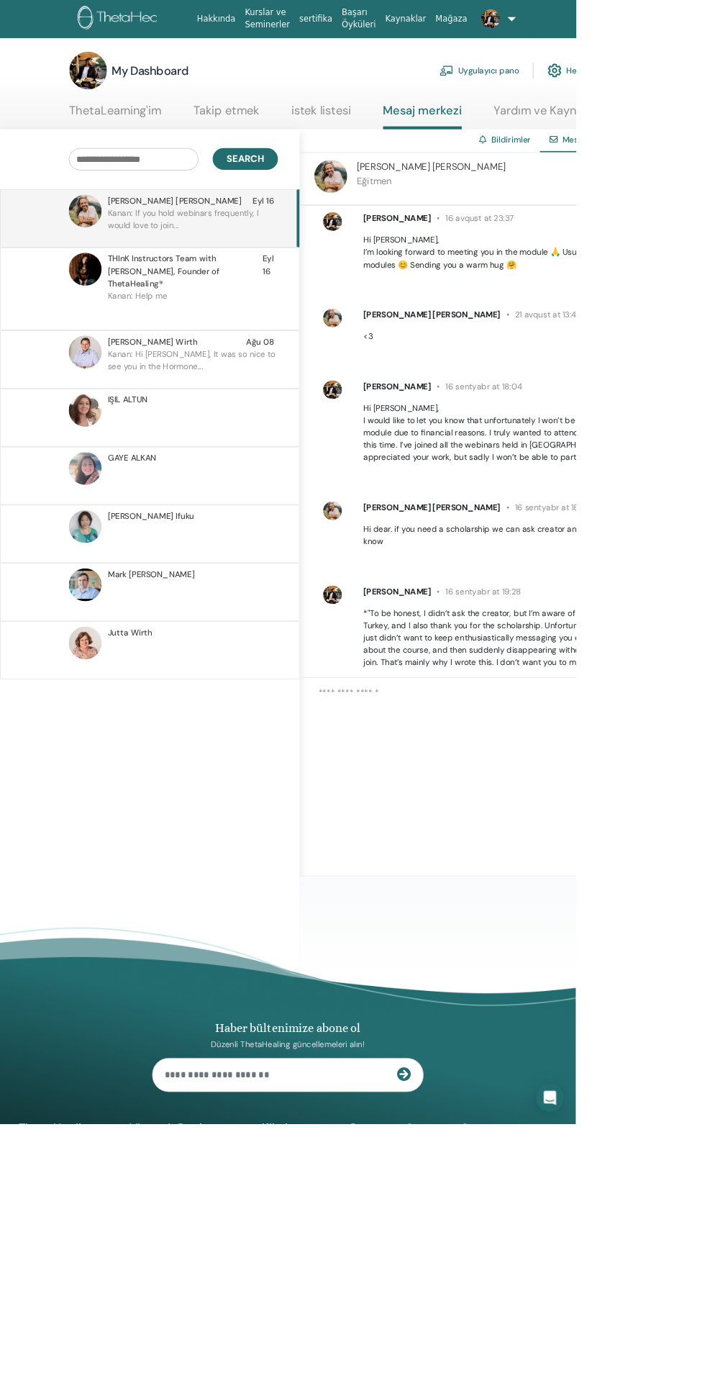
scroll to position [482, 0]
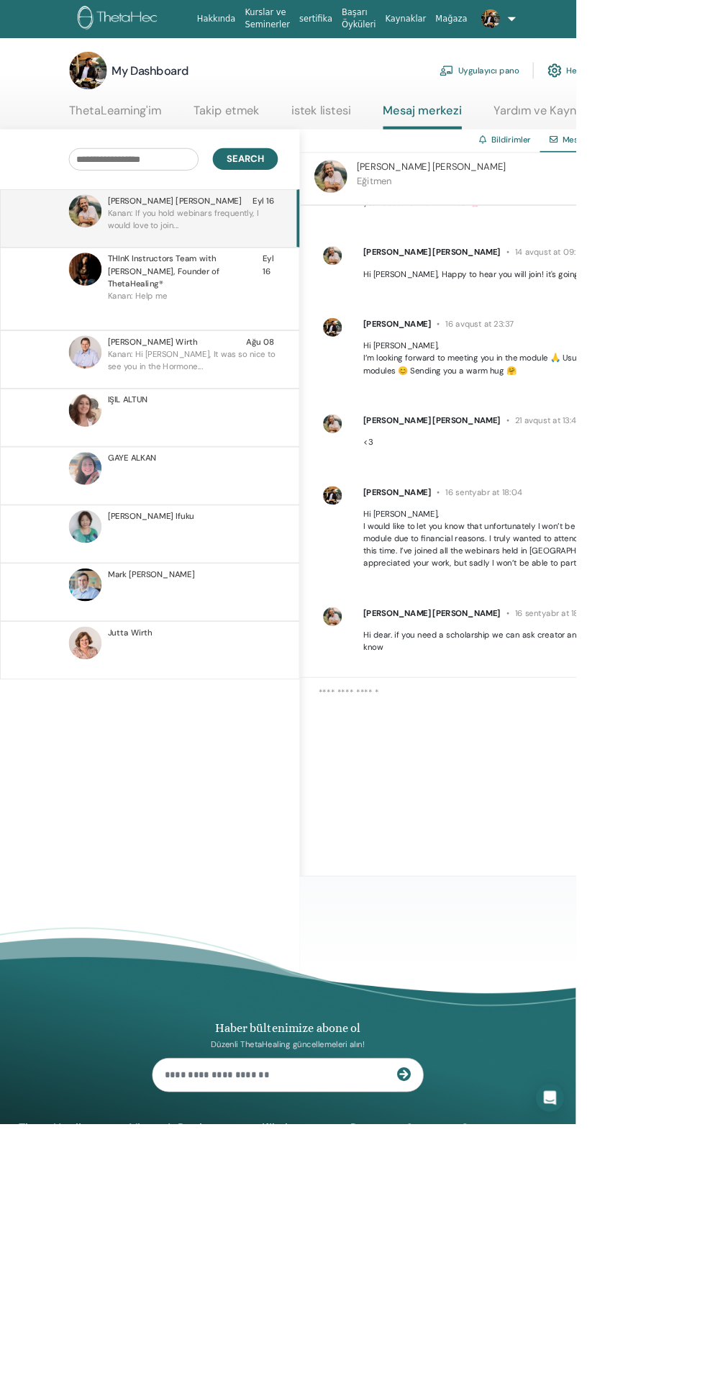
click at [622, 176] on link "Bildirimler" at bounding box center [626, 171] width 48 height 13
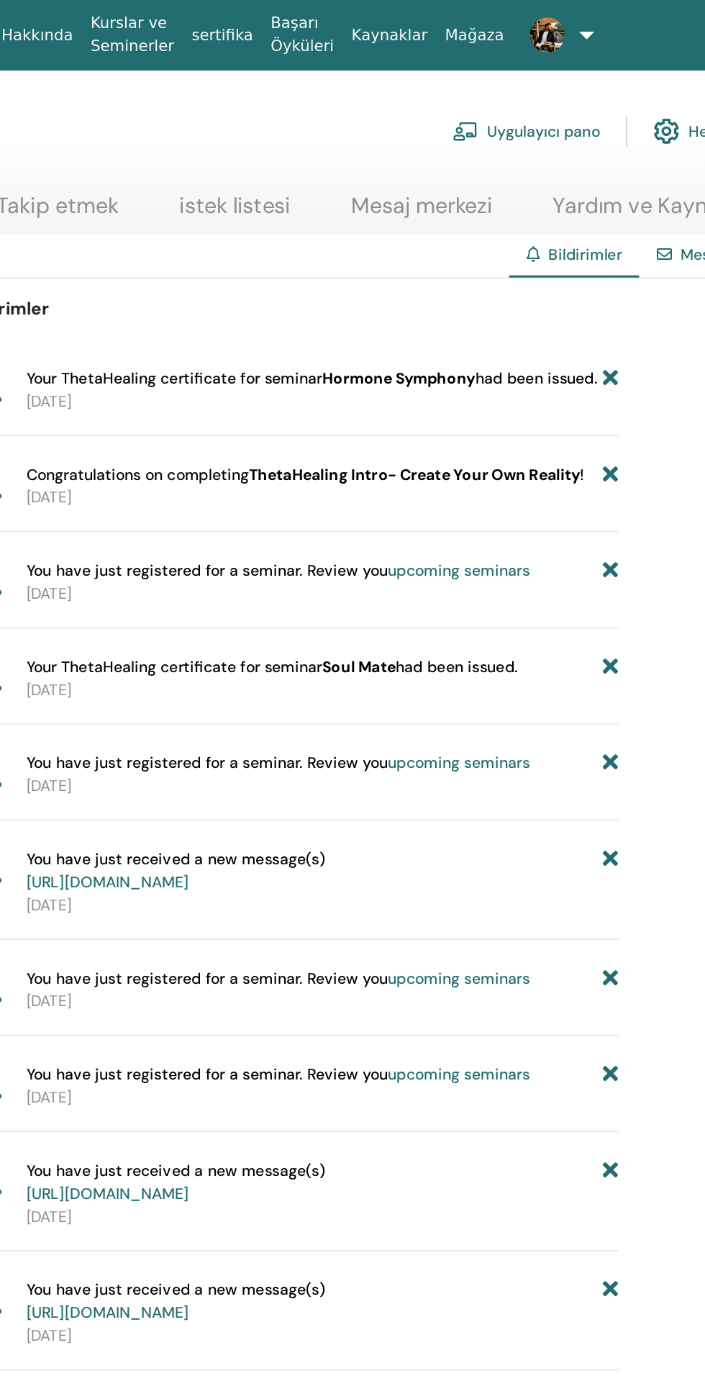
click at [643, 251] on icon at bounding box center [643, 249] width 10 height 15
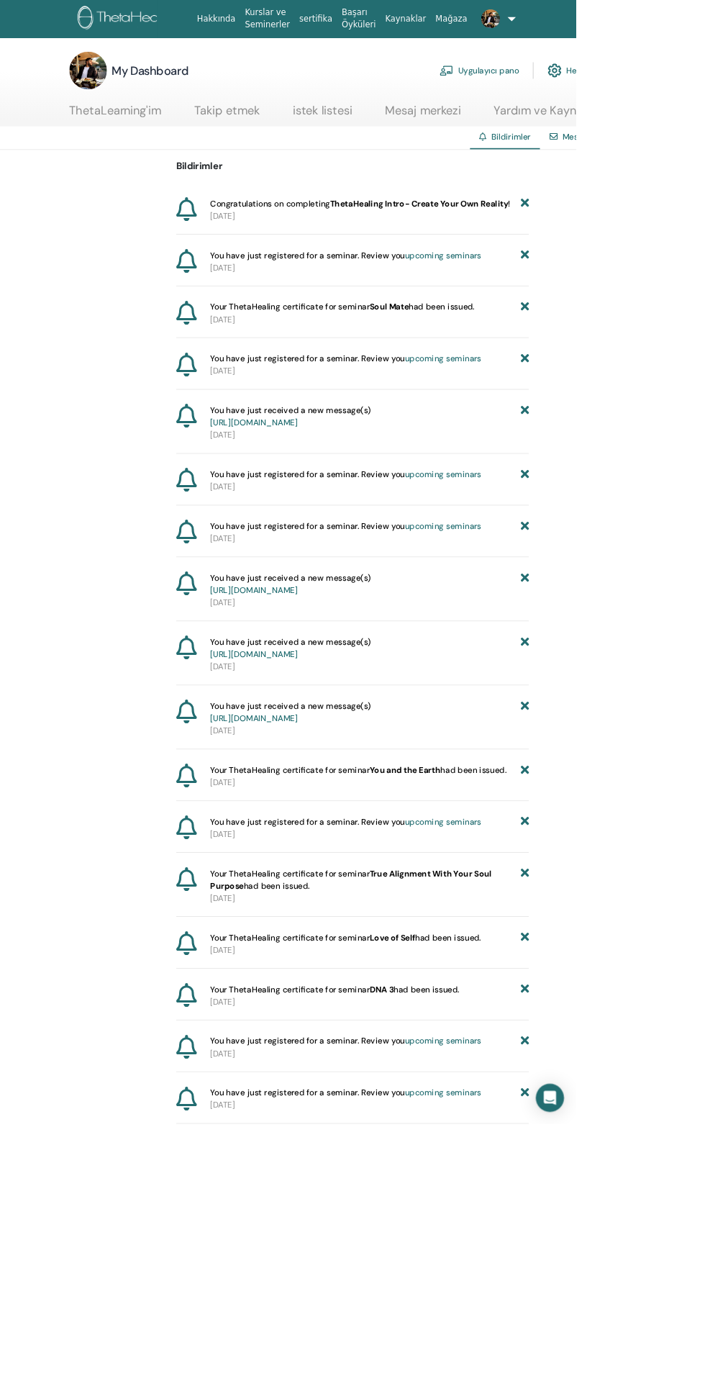
click at [691, 153] on link "Yardım ve Kaynaklar" at bounding box center [670, 141] width 132 height 28
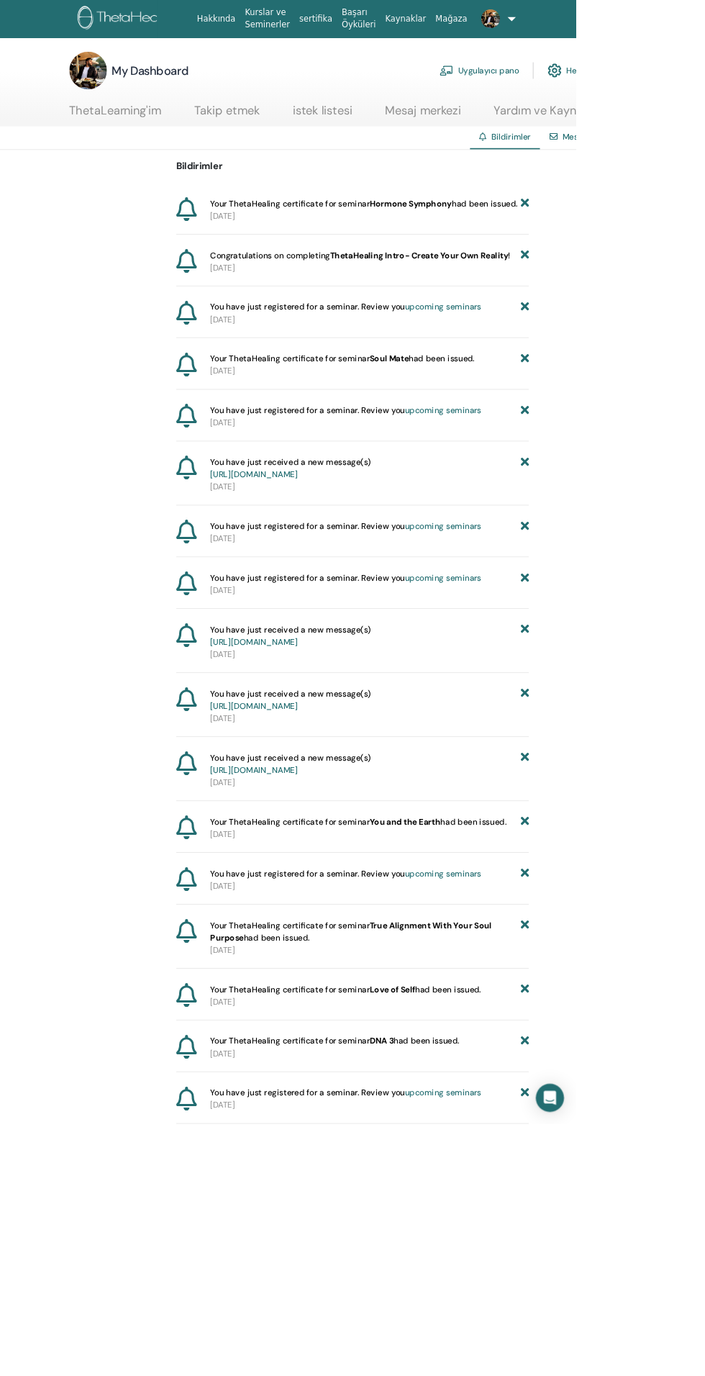
click at [704, 168] on link "Mesajlar" at bounding box center [709, 167] width 40 height 13
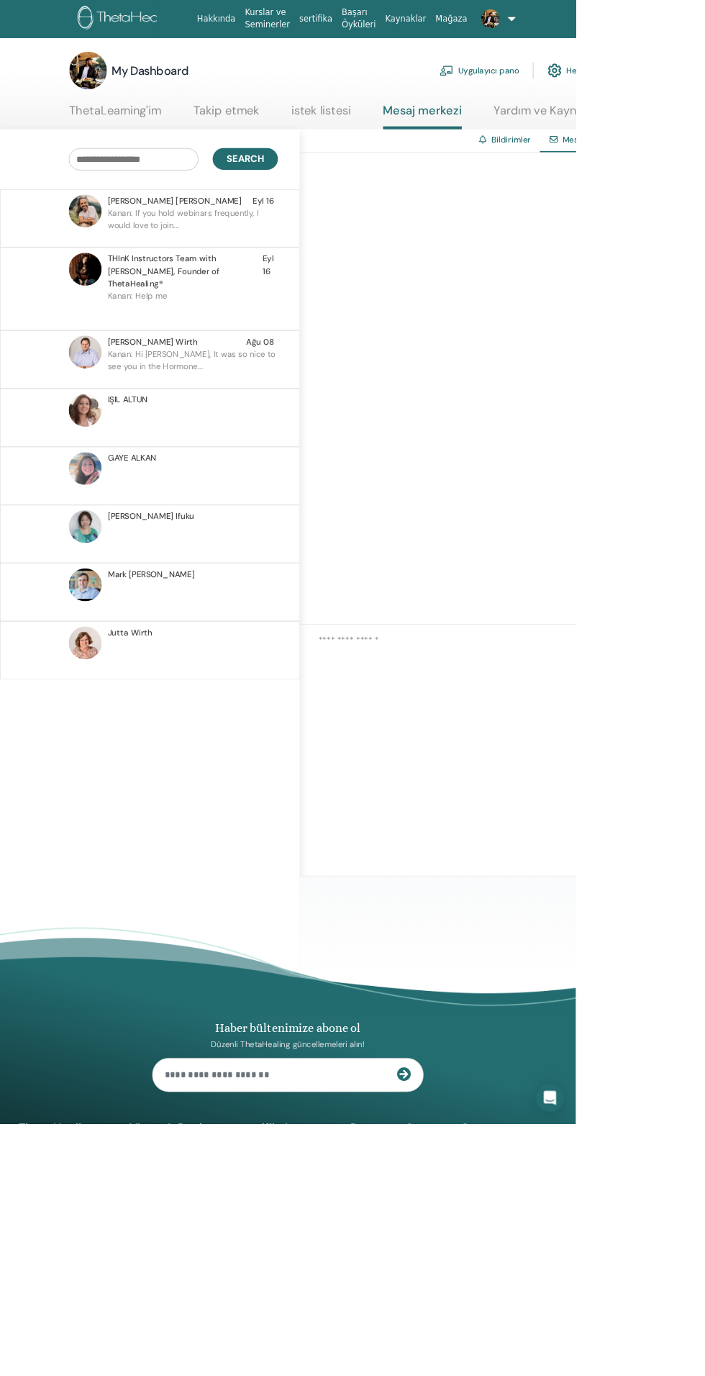
click at [263, 262] on p "Kanan: If you hold webinars frequently, I would love to join..." at bounding box center [236, 274] width 209 height 43
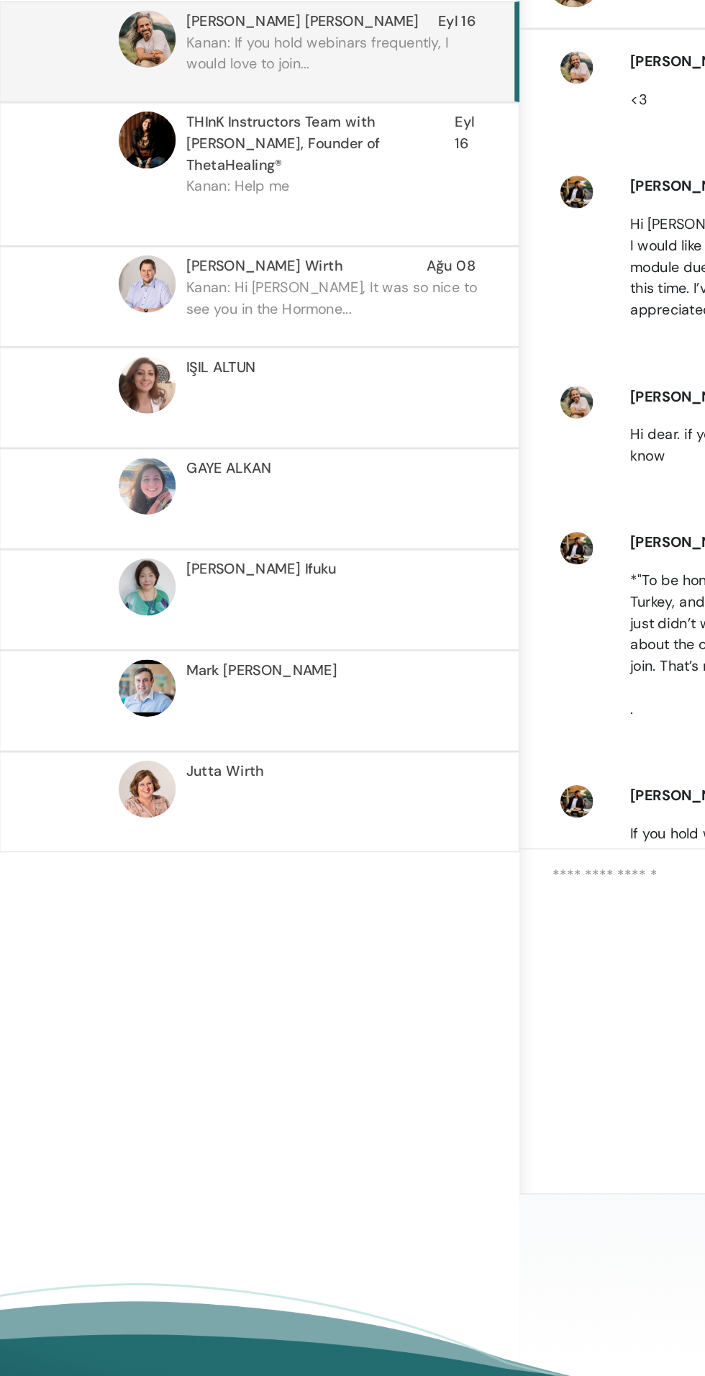
scroll to position [747, 0]
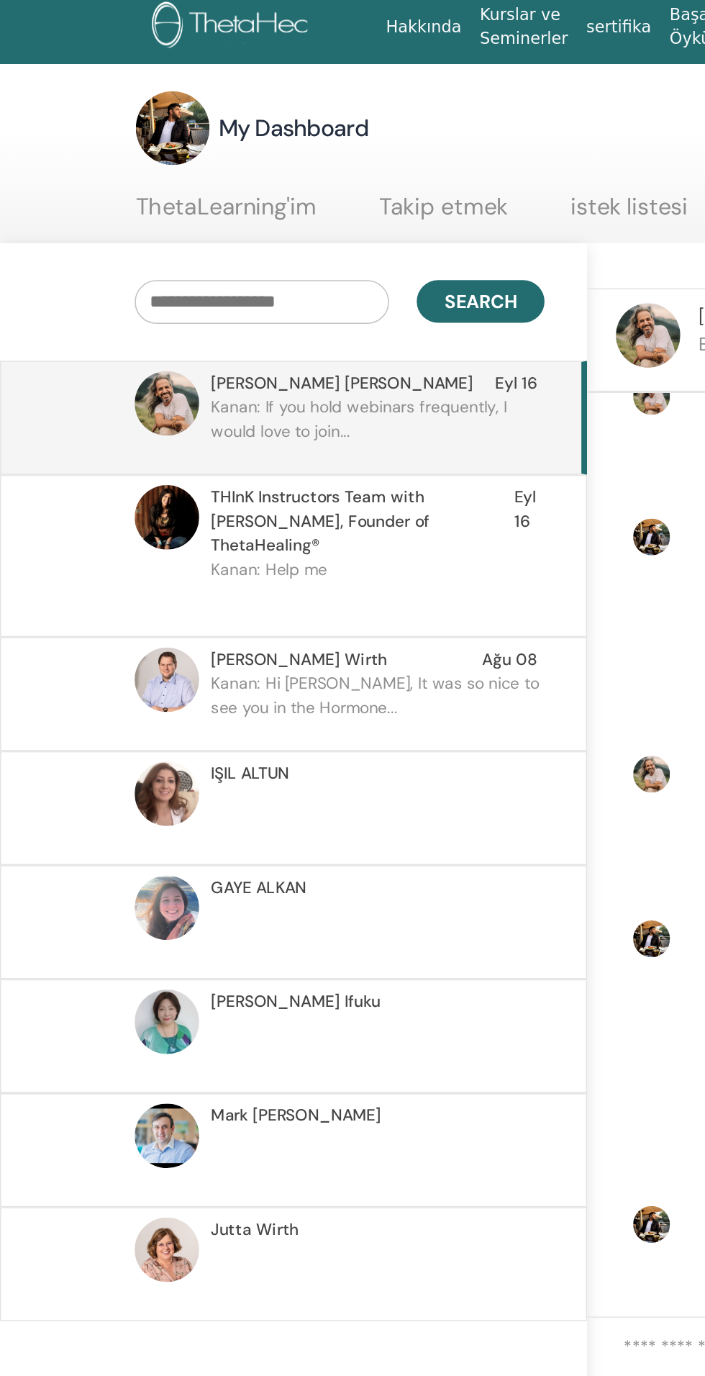
click at [163, 355] on p "Kanan: Help me" at bounding box center [236, 376] width 209 height 43
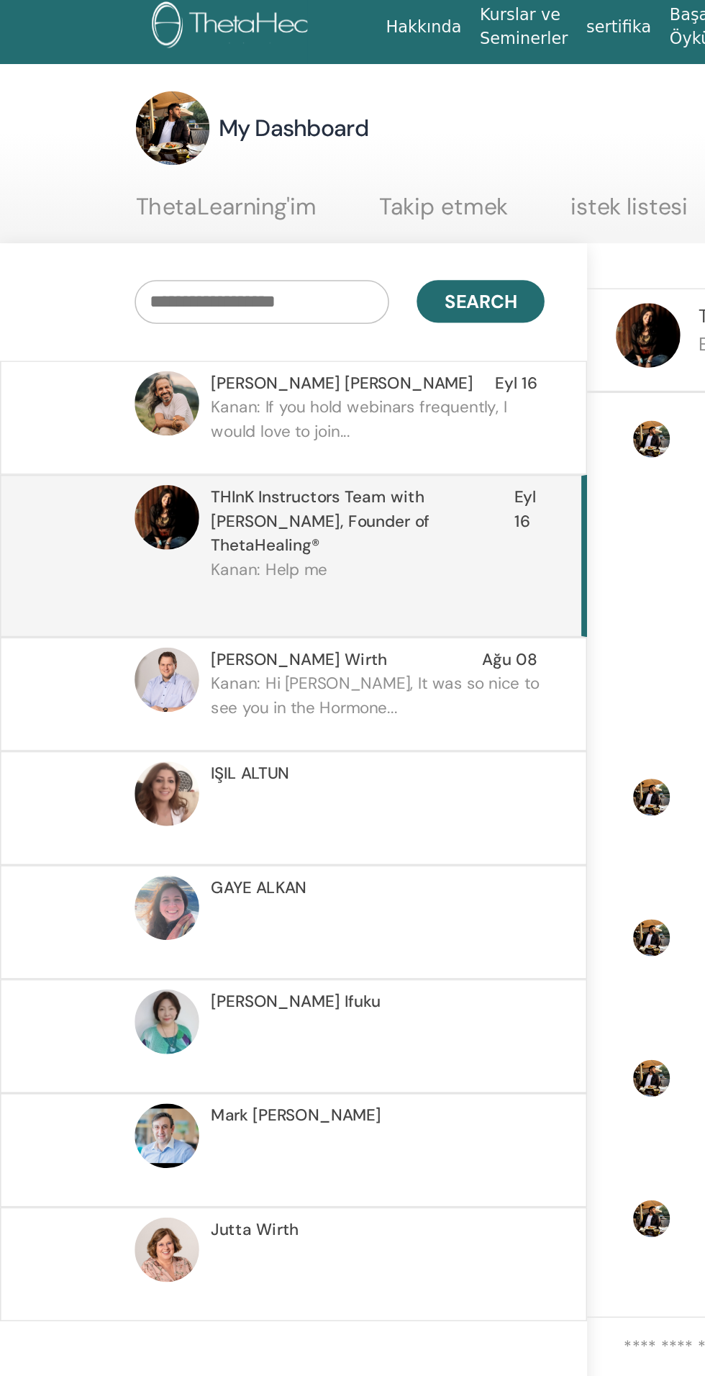
click at [183, 260] on p "Kanan: If you hold webinars frequently, I would love to join..." at bounding box center [236, 274] width 209 height 43
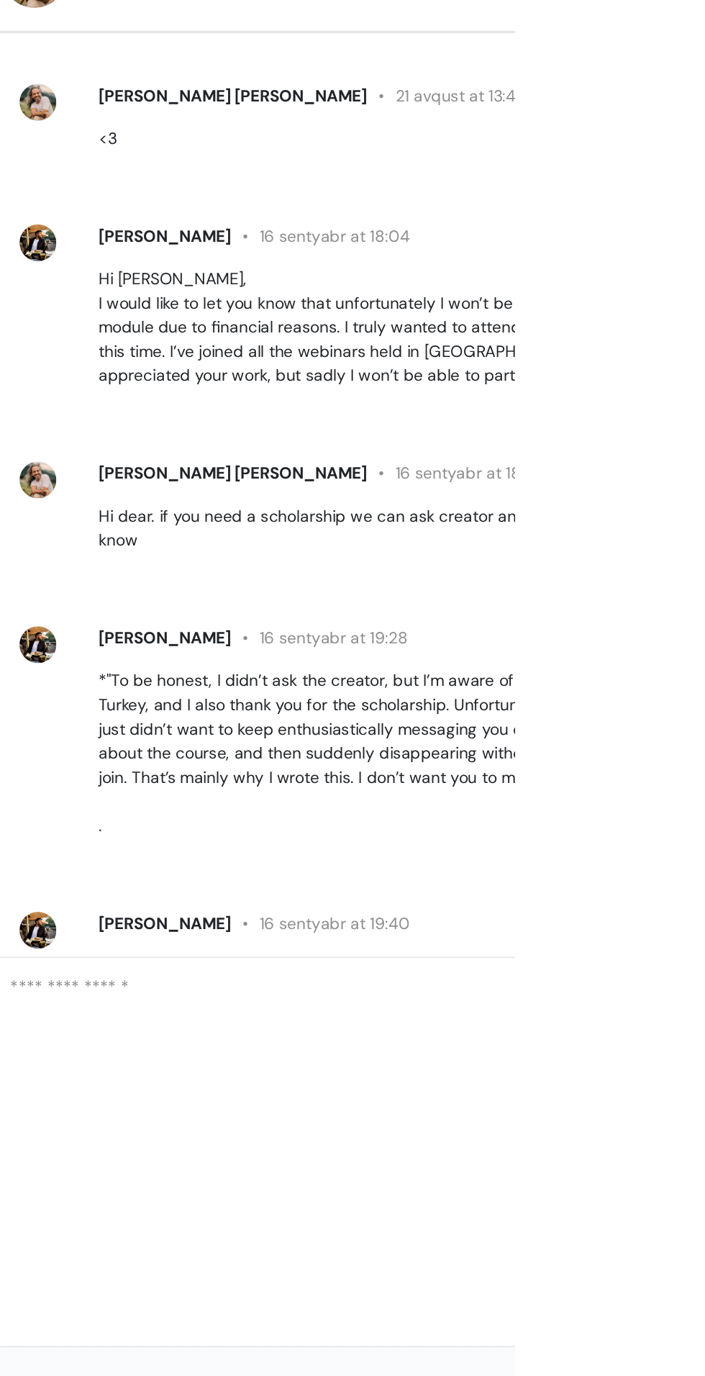
scroll to position [747, 0]
